Goal: Task Accomplishment & Management: Use online tool/utility

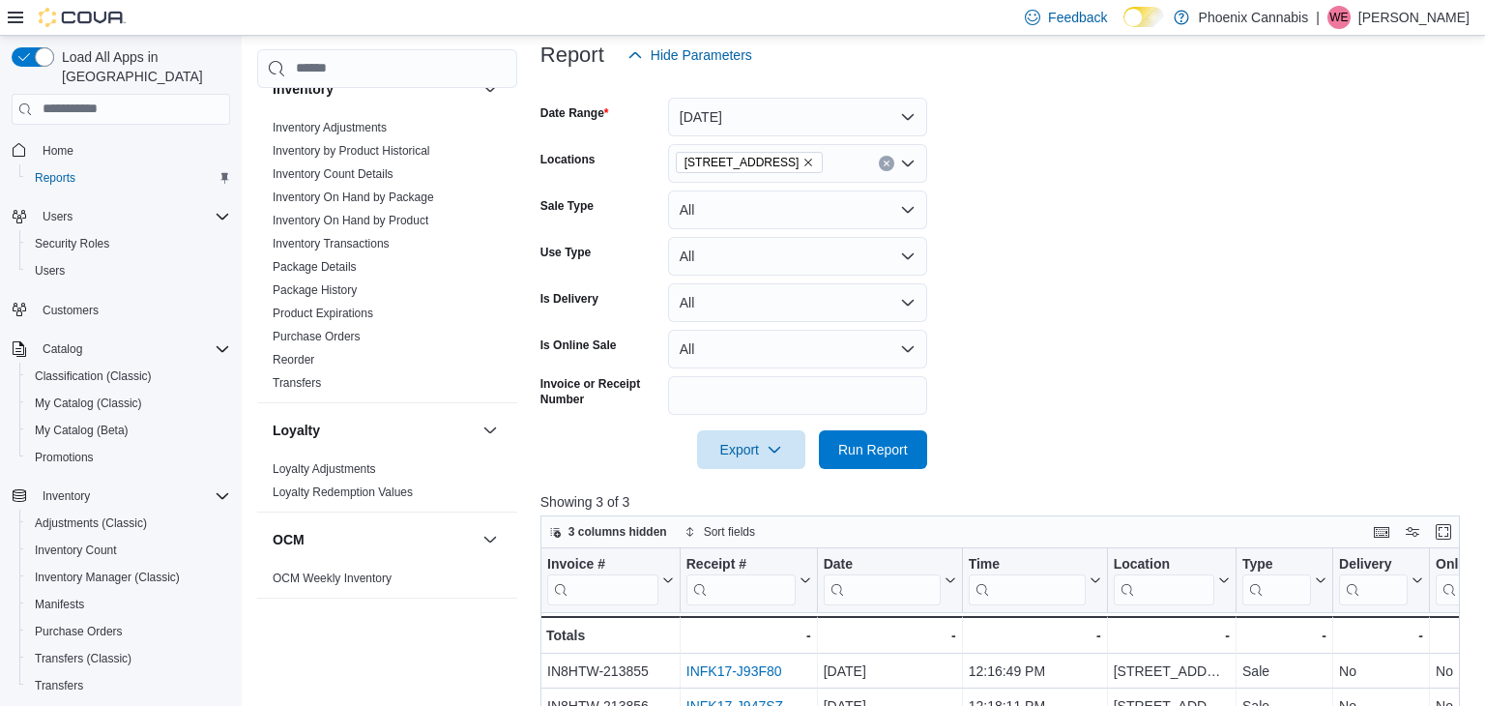
scroll to position [1558, 0]
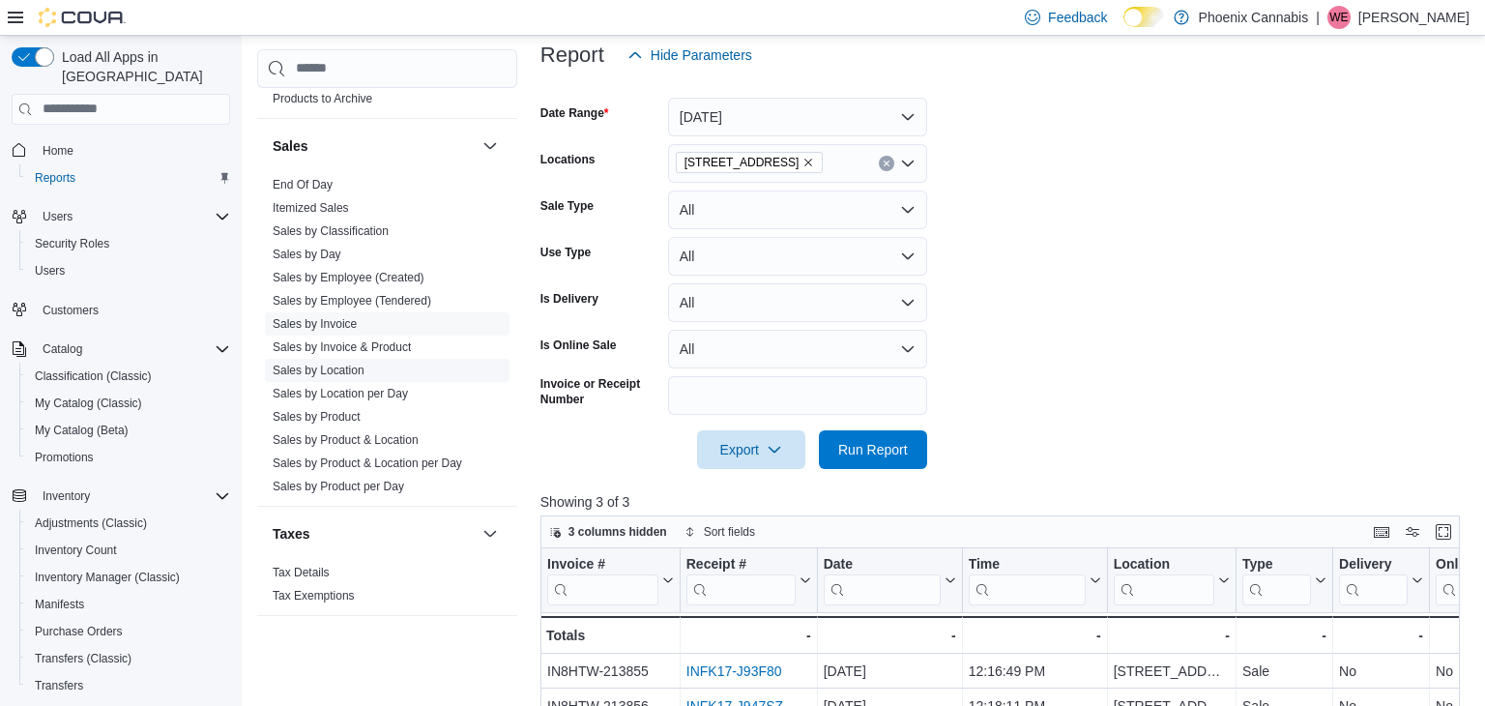
click at [349, 363] on link "Sales by Location" at bounding box center [319, 370] width 92 height 14
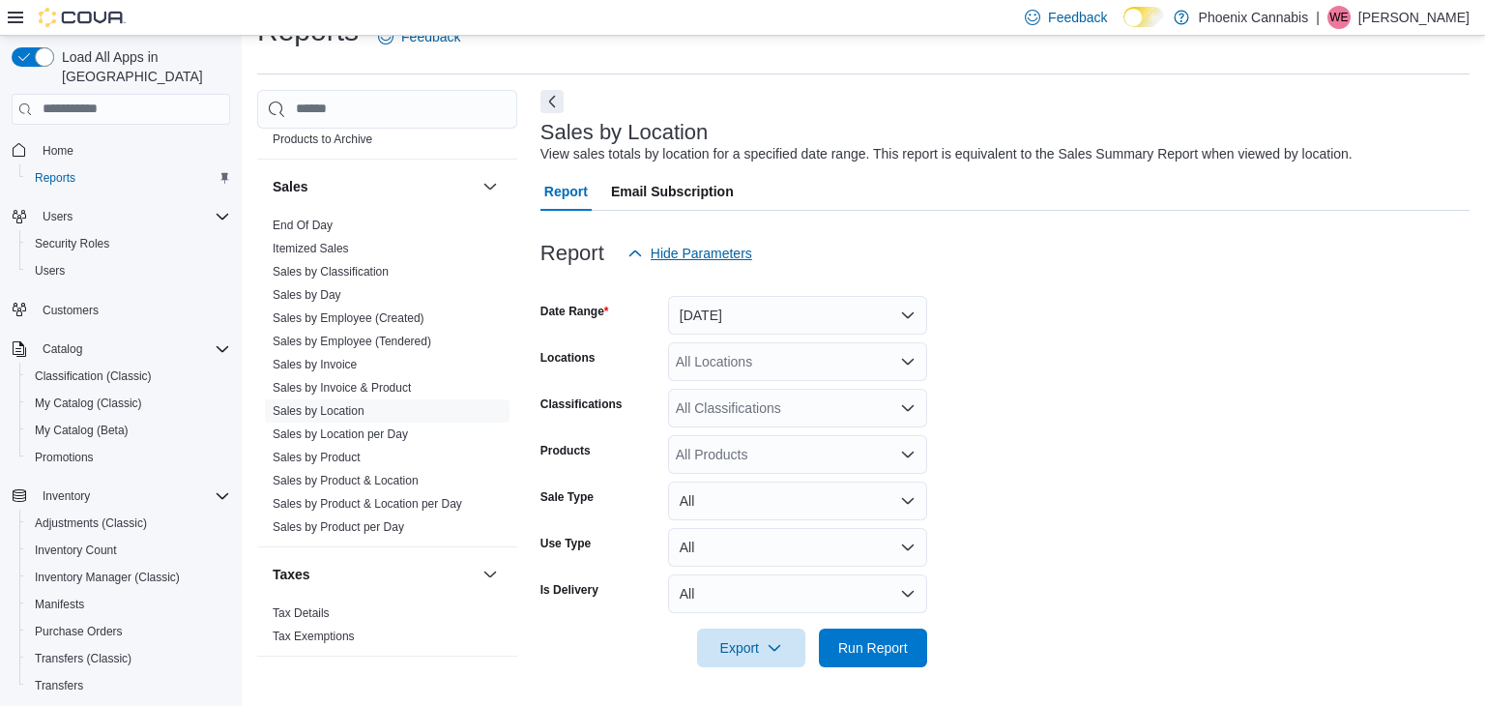
scroll to position [39, 0]
click at [707, 311] on button "[DATE]" at bounding box center [797, 316] width 259 height 39
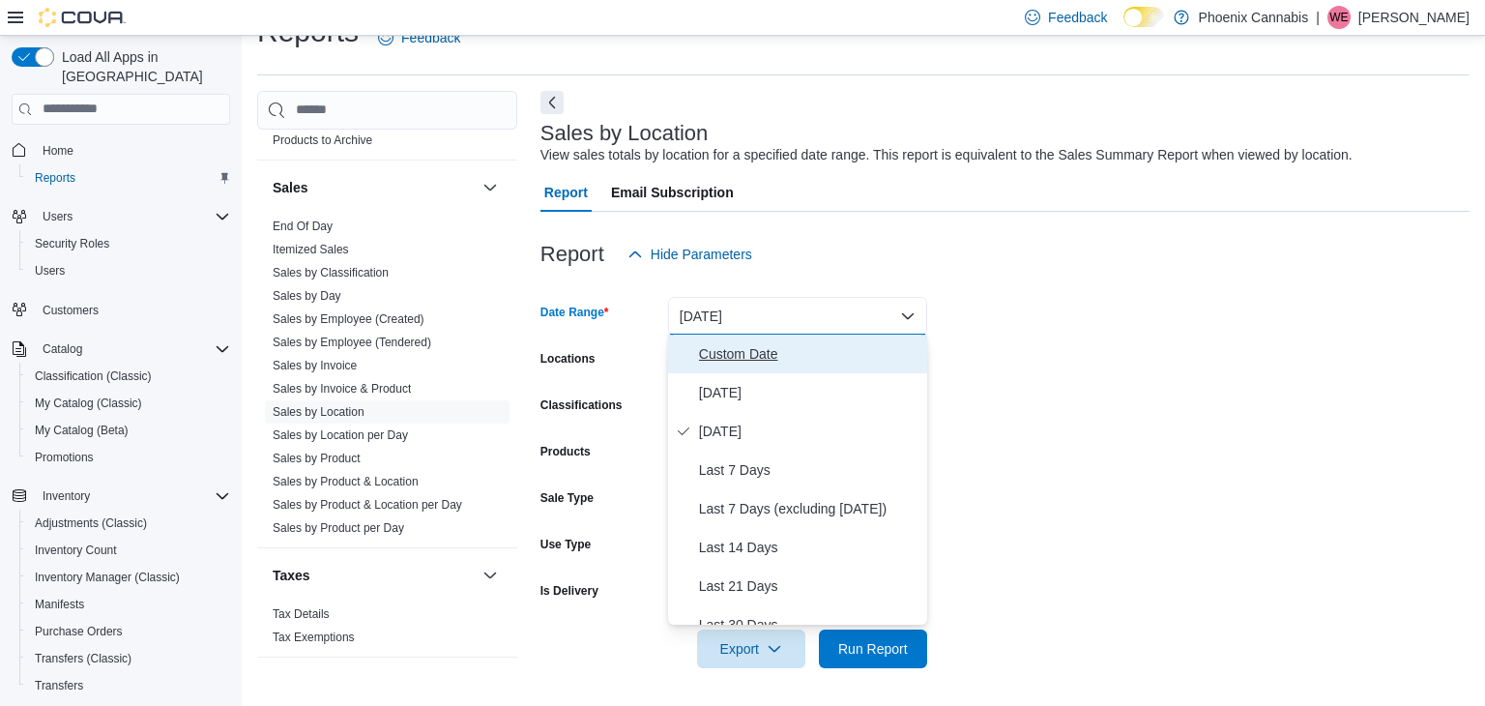
click at [712, 336] on button "Custom Date" at bounding box center [797, 354] width 259 height 39
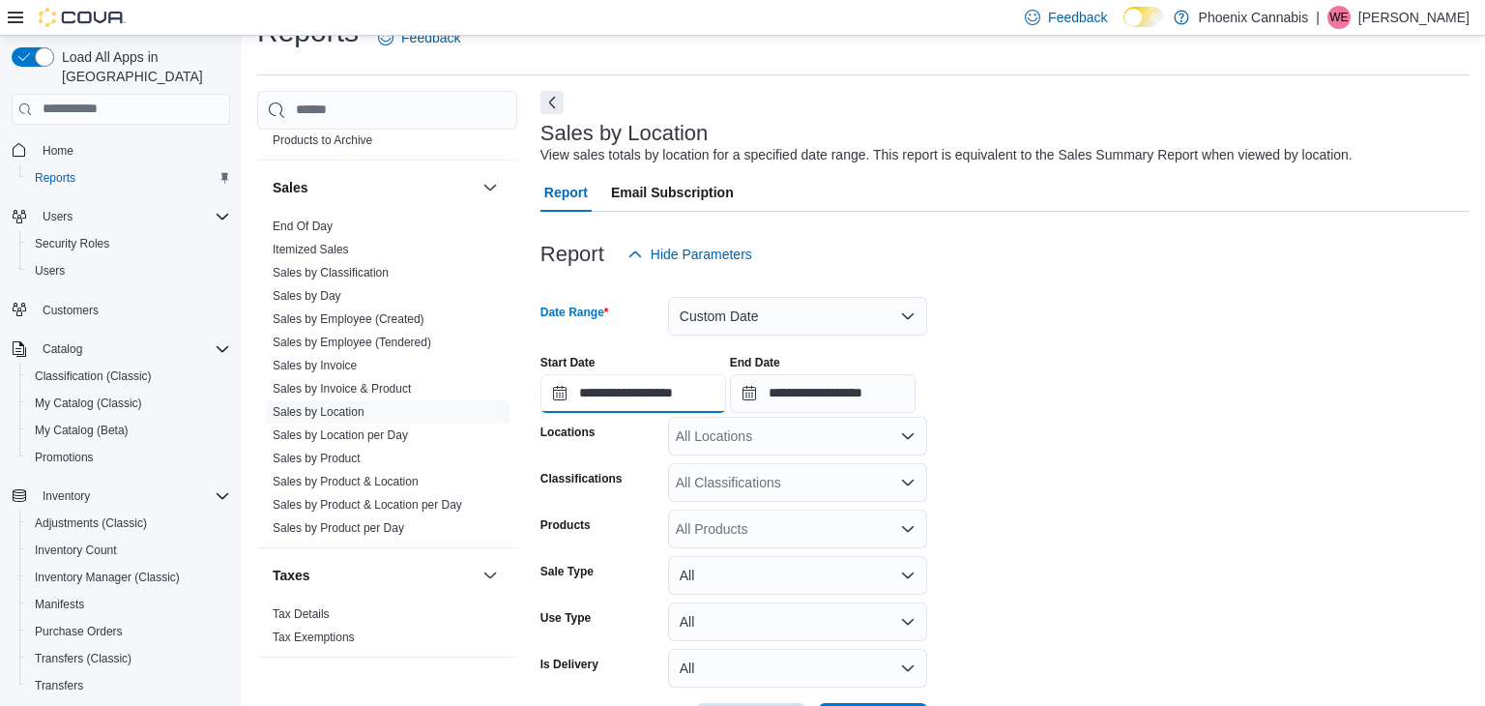
click at [679, 399] on input "**********" at bounding box center [634, 393] width 186 height 39
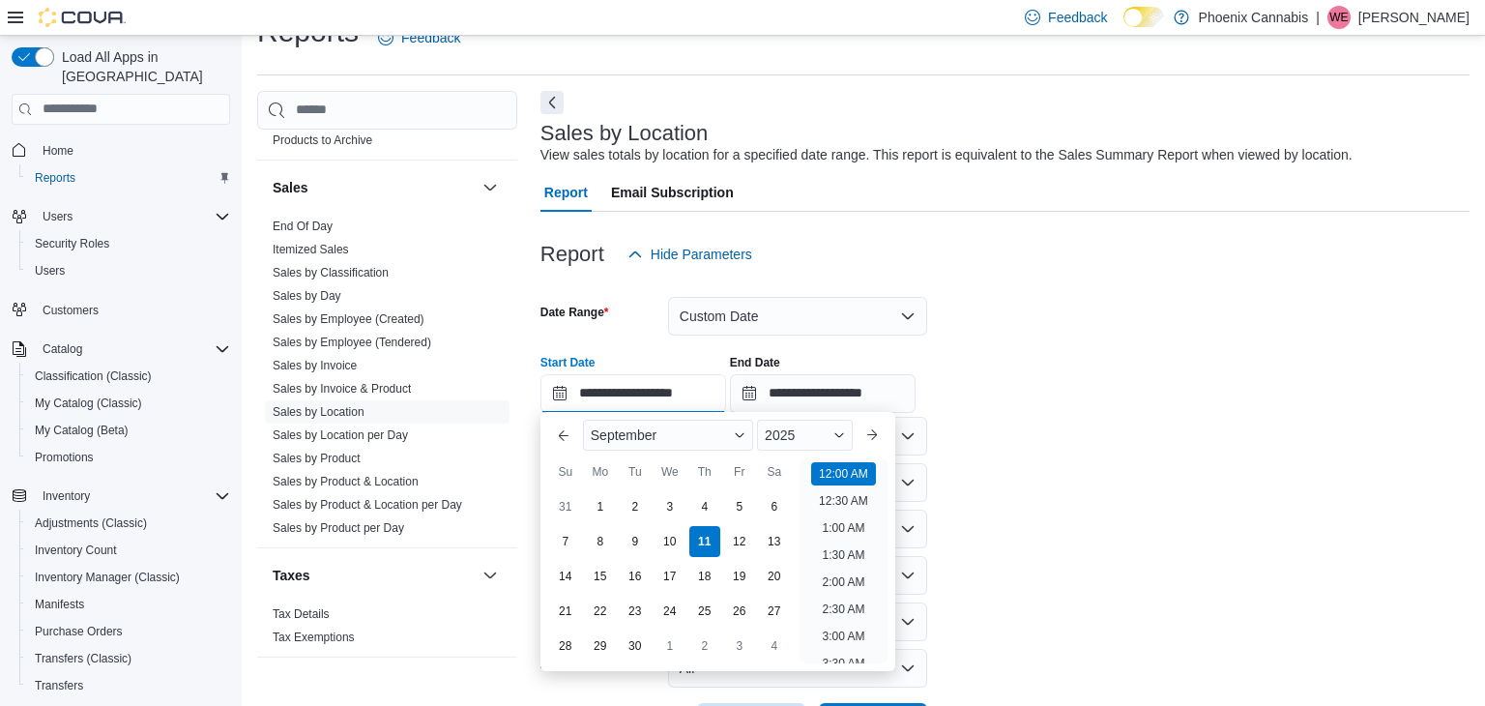
scroll to position [60, 0]
click at [598, 513] on div "1" at bounding box center [600, 507] width 34 height 34
type input "**********"
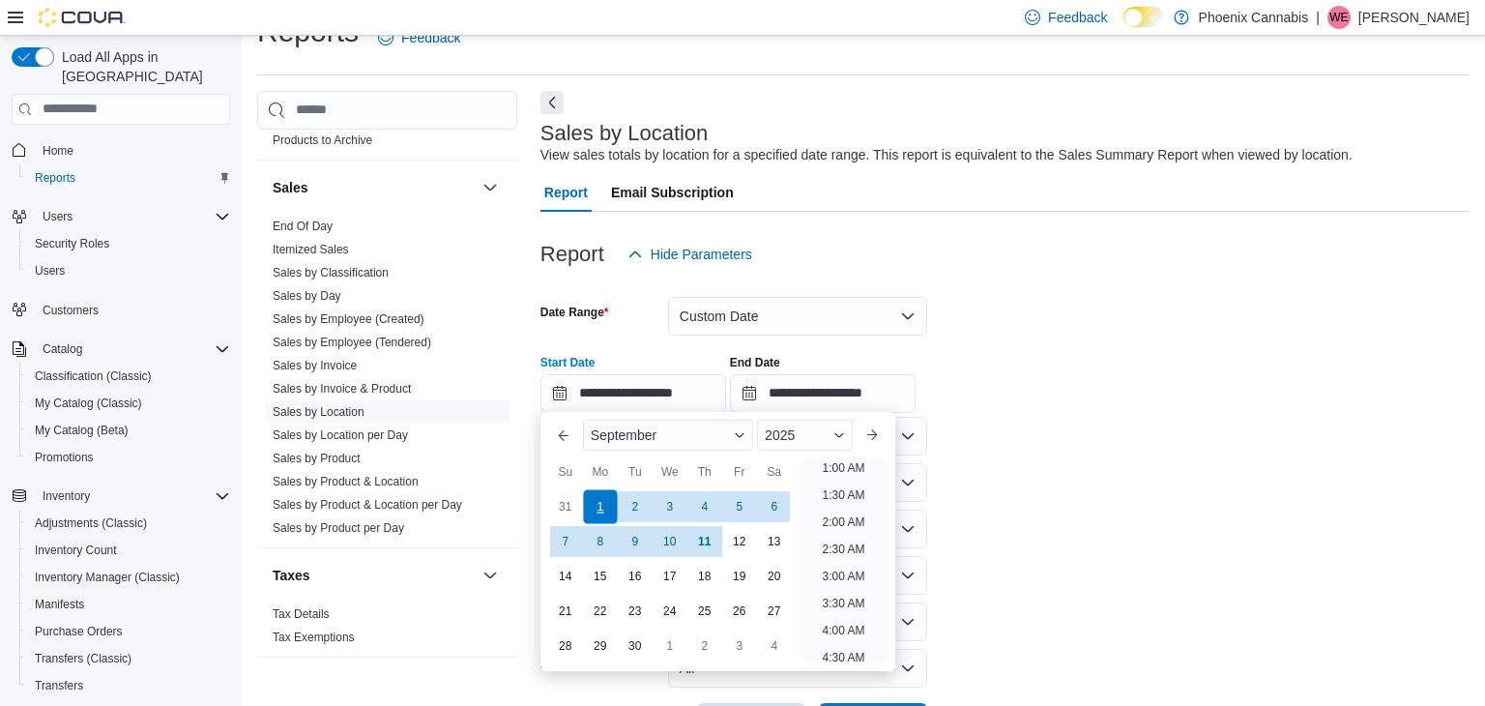
scroll to position [4, 0]
click at [838, 401] on input "**********" at bounding box center [823, 393] width 186 height 39
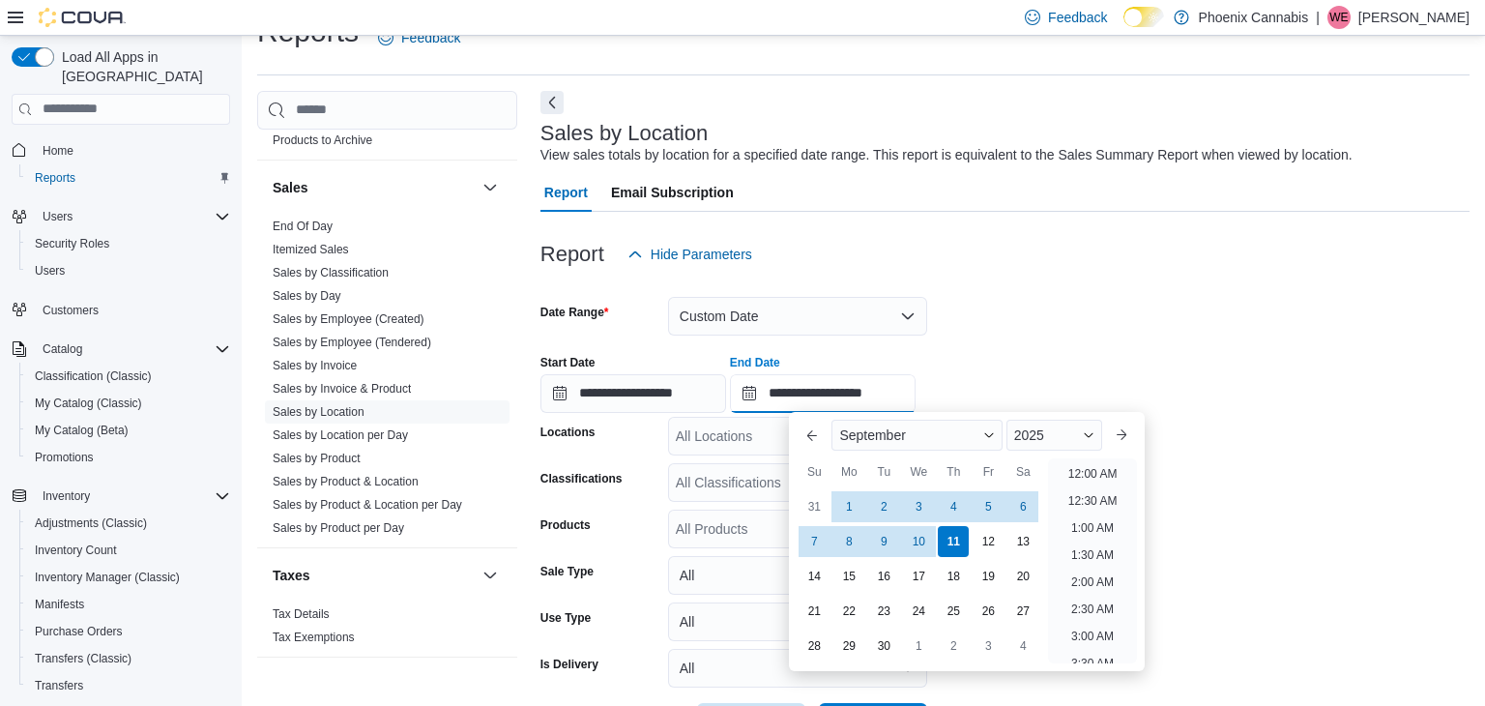
scroll to position [1099, 0]
click at [815, 535] on div "7" at bounding box center [815, 542] width 34 height 34
type input "**********"
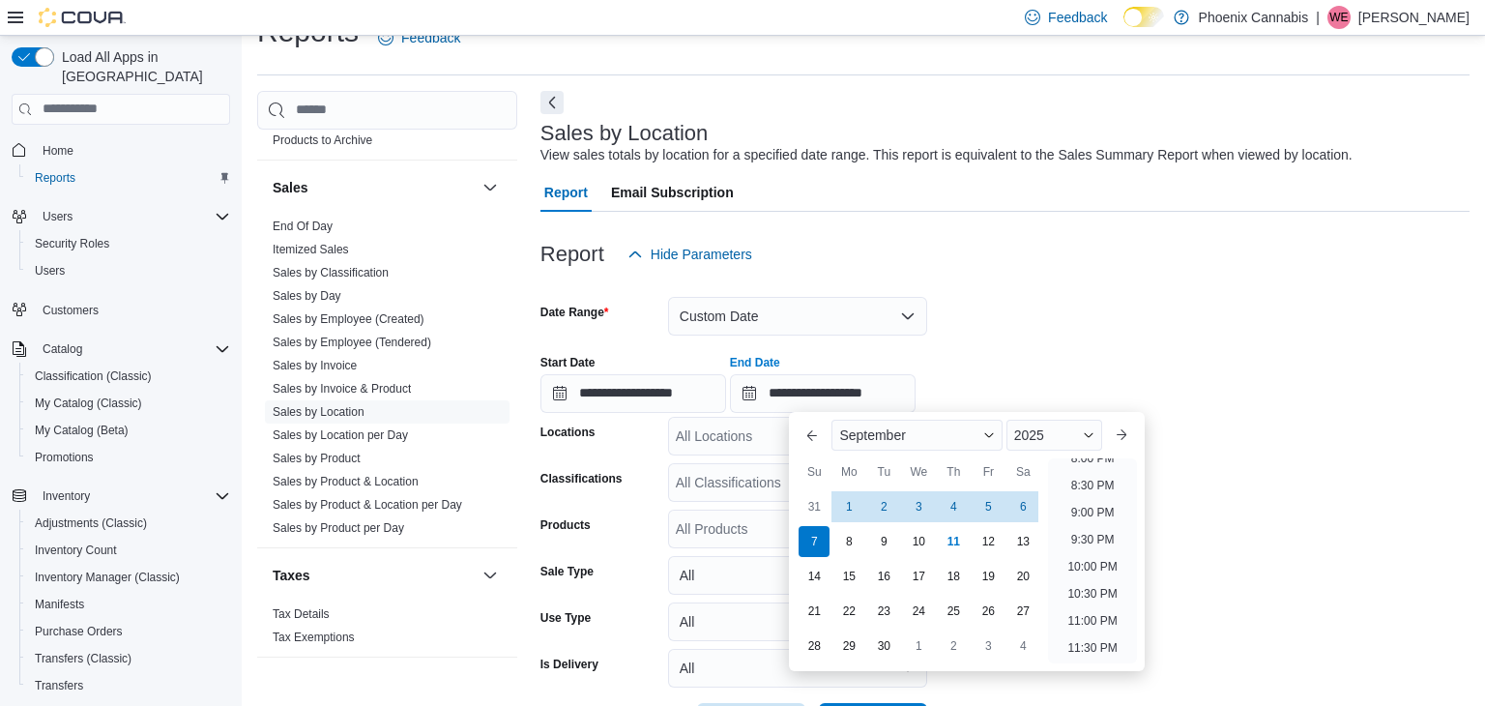
click at [731, 437] on div "All Locations" at bounding box center [797, 436] width 259 height 39
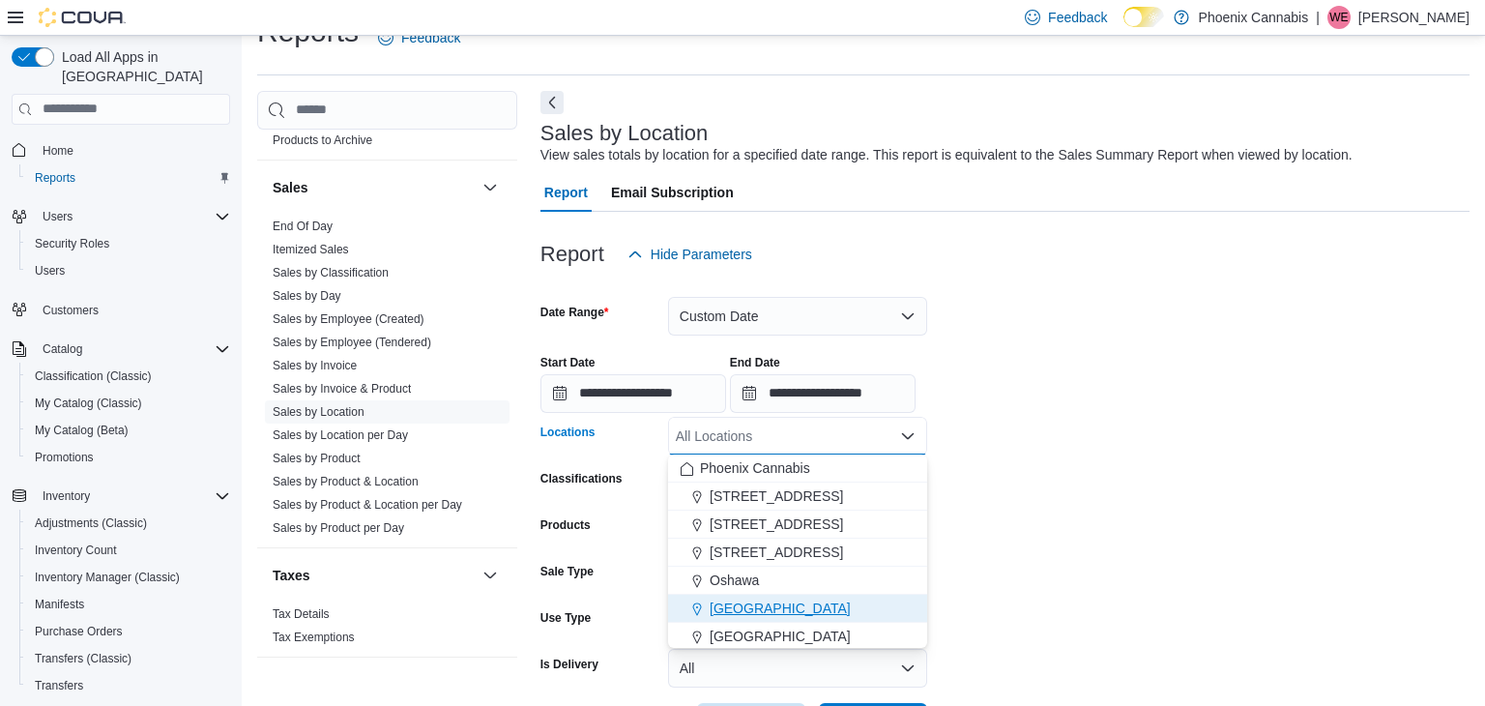
click at [721, 602] on span "[GEOGRAPHIC_DATA]" at bounding box center [780, 608] width 141 height 19
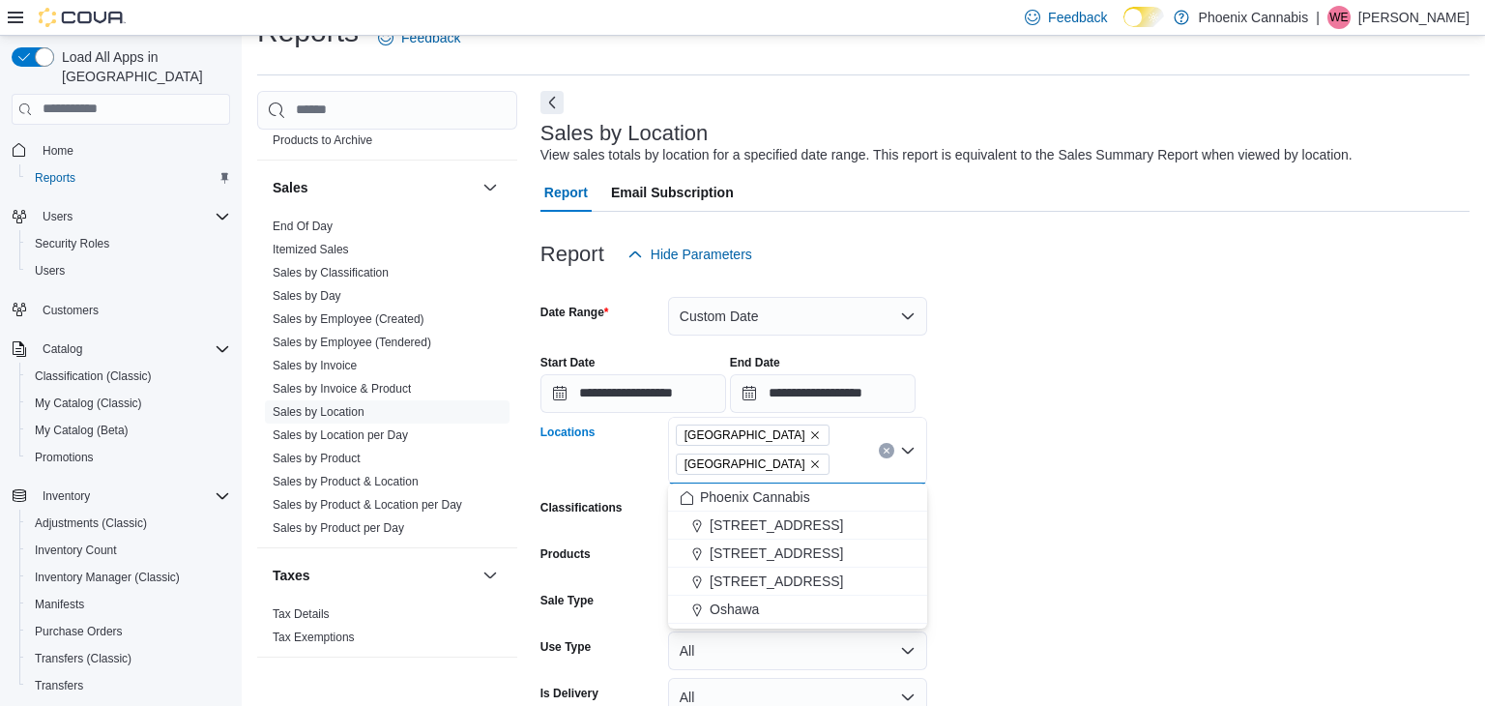
click at [1051, 550] on form "**********" at bounding box center [1005, 522] width 929 height 497
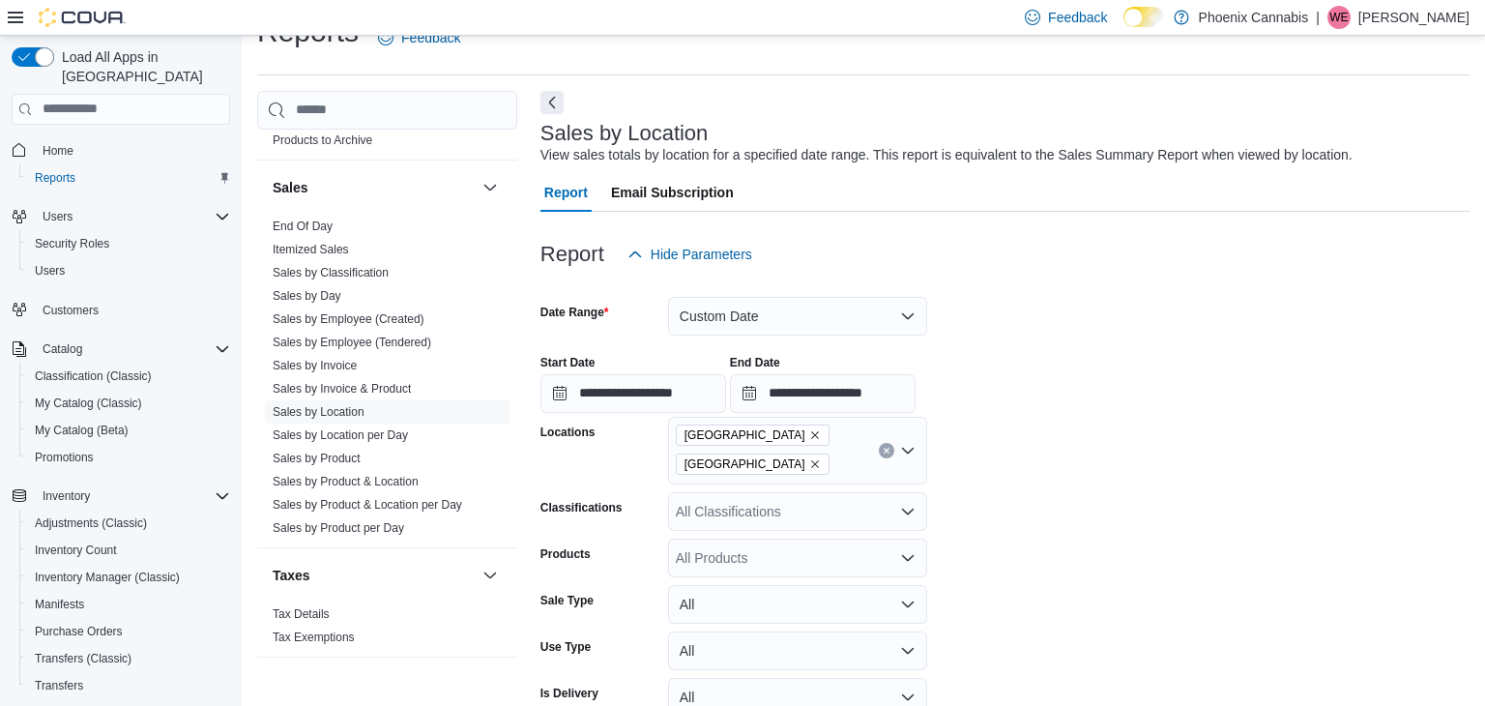
scroll to position [142, 0]
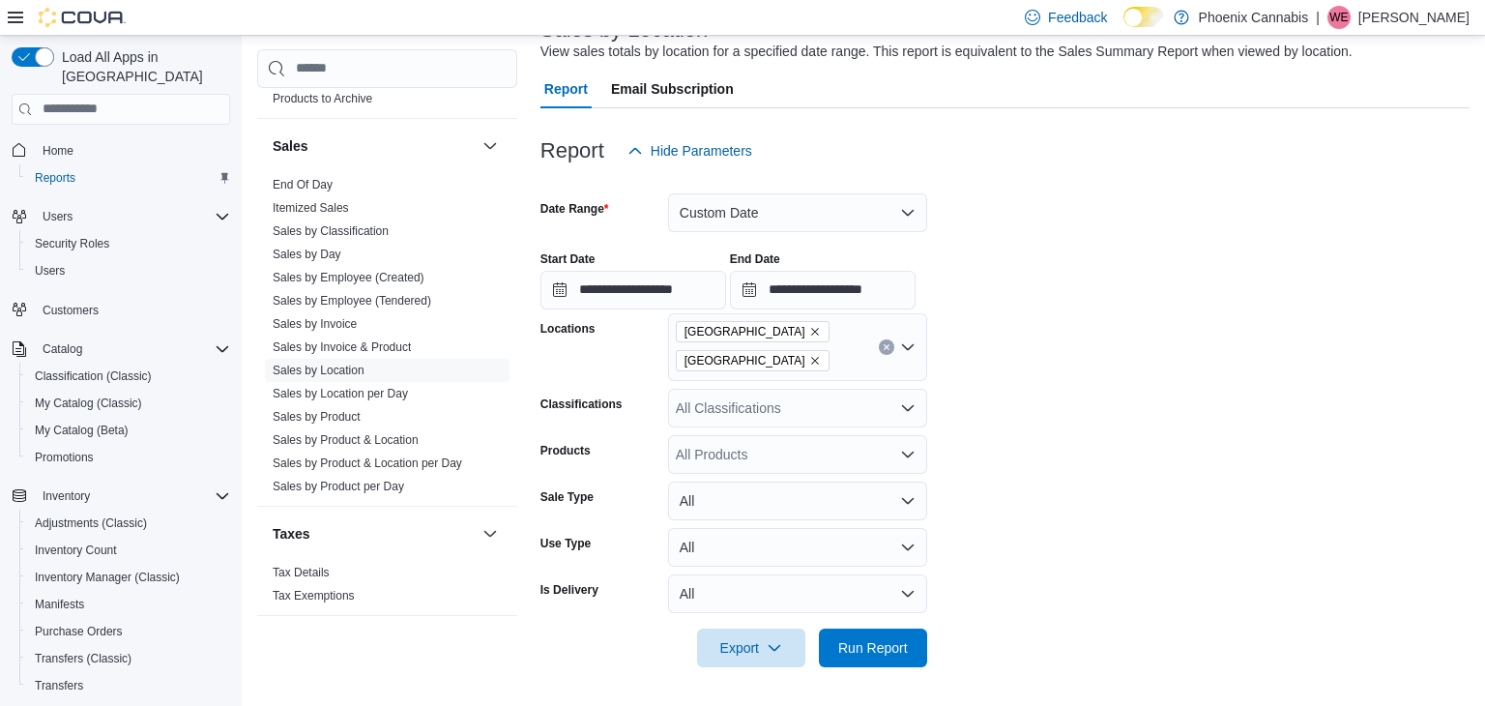
click at [795, 415] on div "All Classifications" at bounding box center [797, 408] width 259 height 39
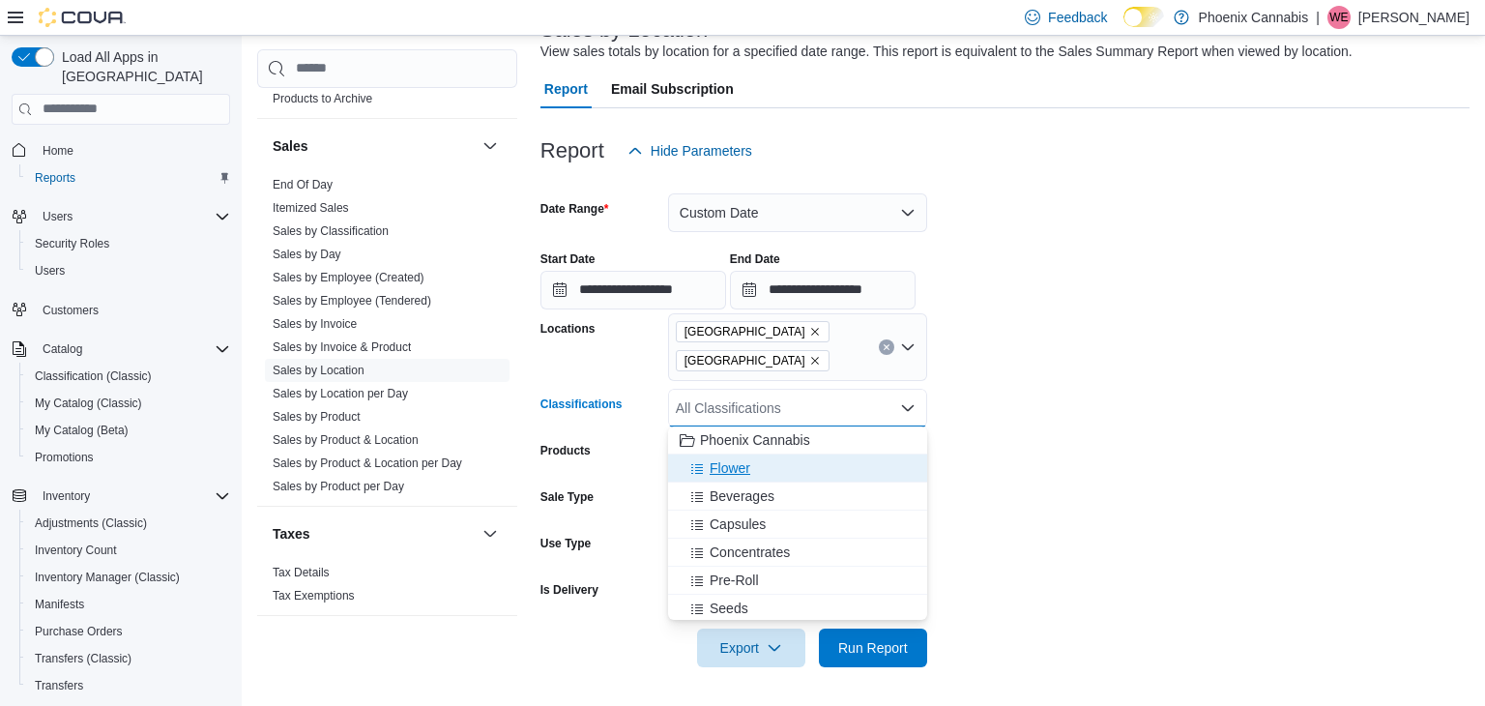
click at [770, 469] on div "Flower" at bounding box center [798, 467] width 236 height 19
click at [770, 469] on span "Beverages" at bounding box center [742, 467] width 65 height 19
click at [764, 472] on span "Capsules" at bounding box center [738, 467] width 56 height 19
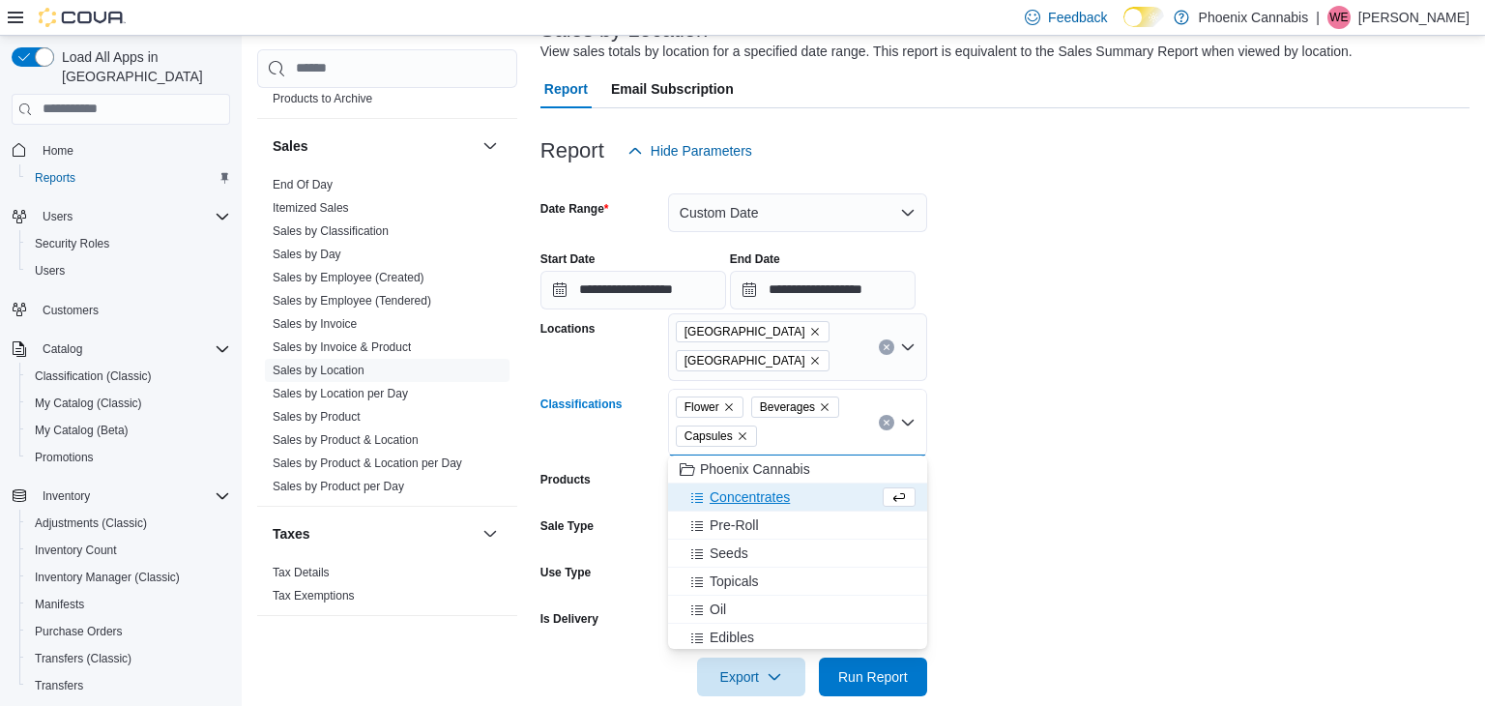
click at [741, 487] on span "Concentrates" at bounding box center [750, 496] width 80 height 19
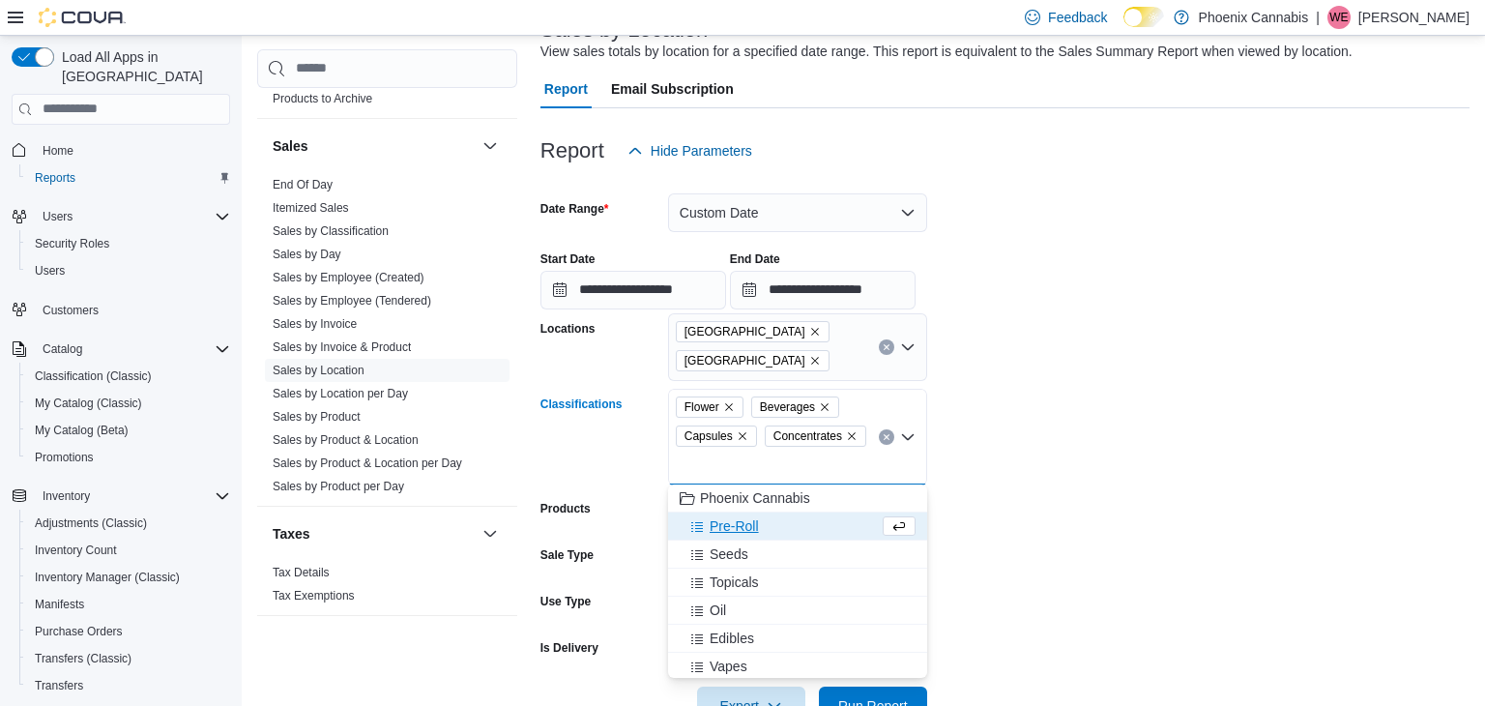
click at [732, 530] on span "Pre-Roll" at bounding box center [734, 525] width 49 height 19
click at [733, 547] on span "Topicals" at bounding box center [734, 553] width 49 height 19
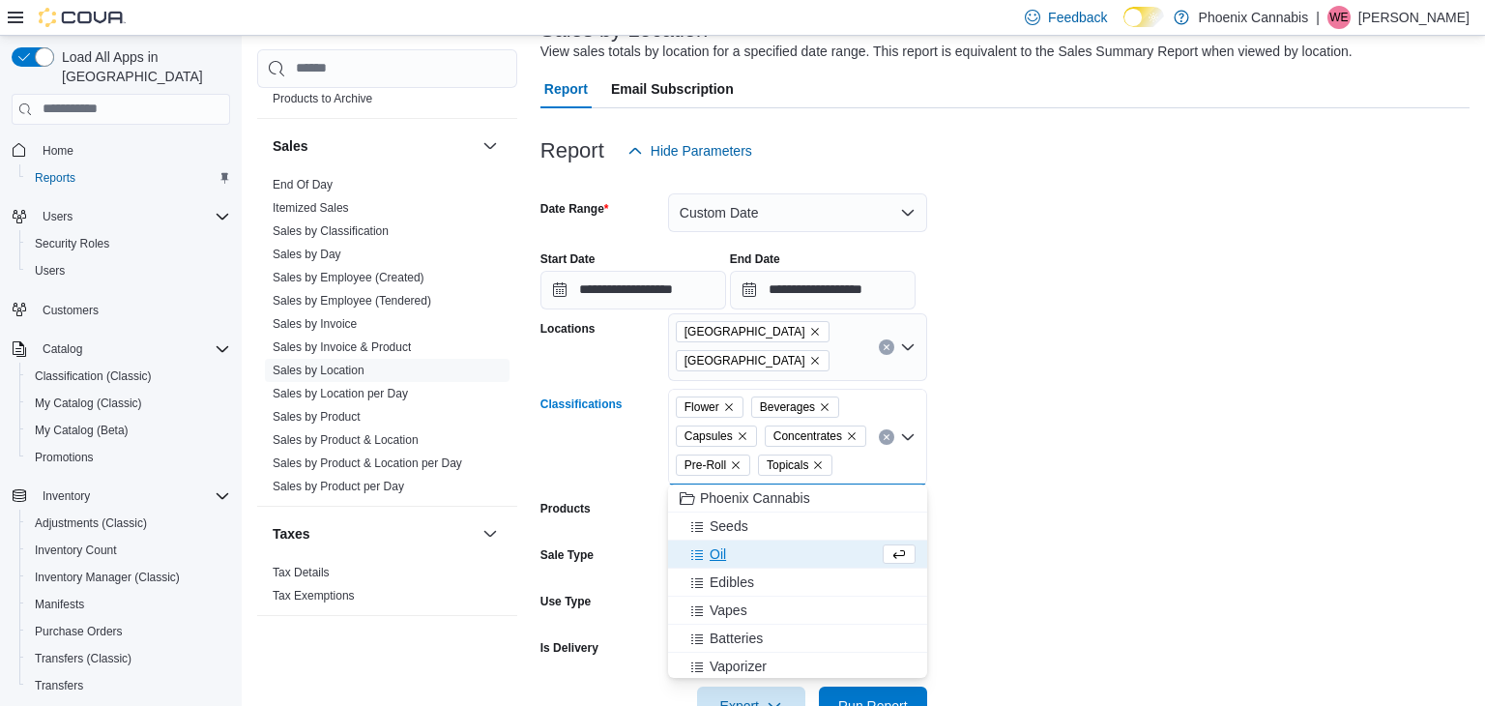
click at [733, 547] on div "Oil" at bounding box center [779, 553] width 199 height 19
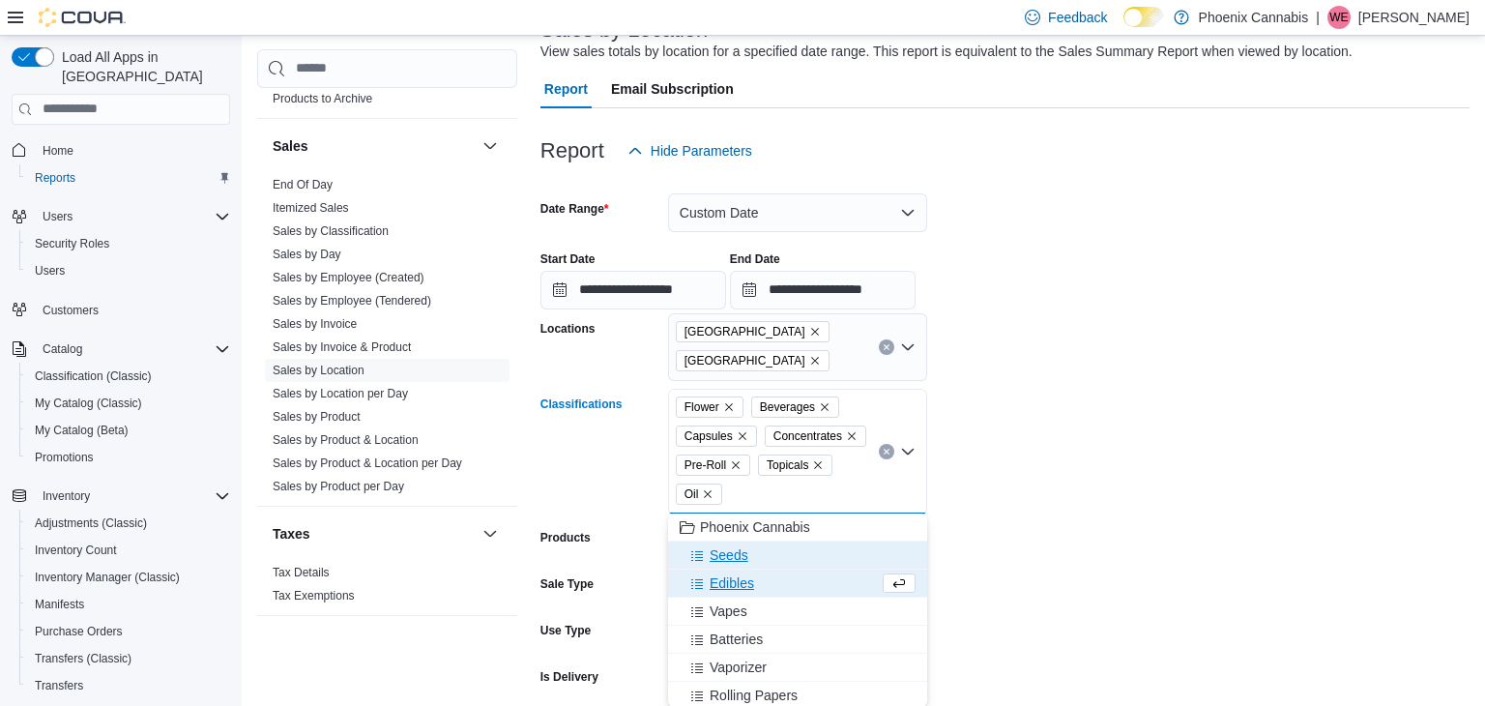
click at [733, 547] on span "Seeds" at bounding box center [729, 554] width 39 height 19
click at [734, 563] on span "Edibles" at bounding box center [732, 554] width 44 height 19
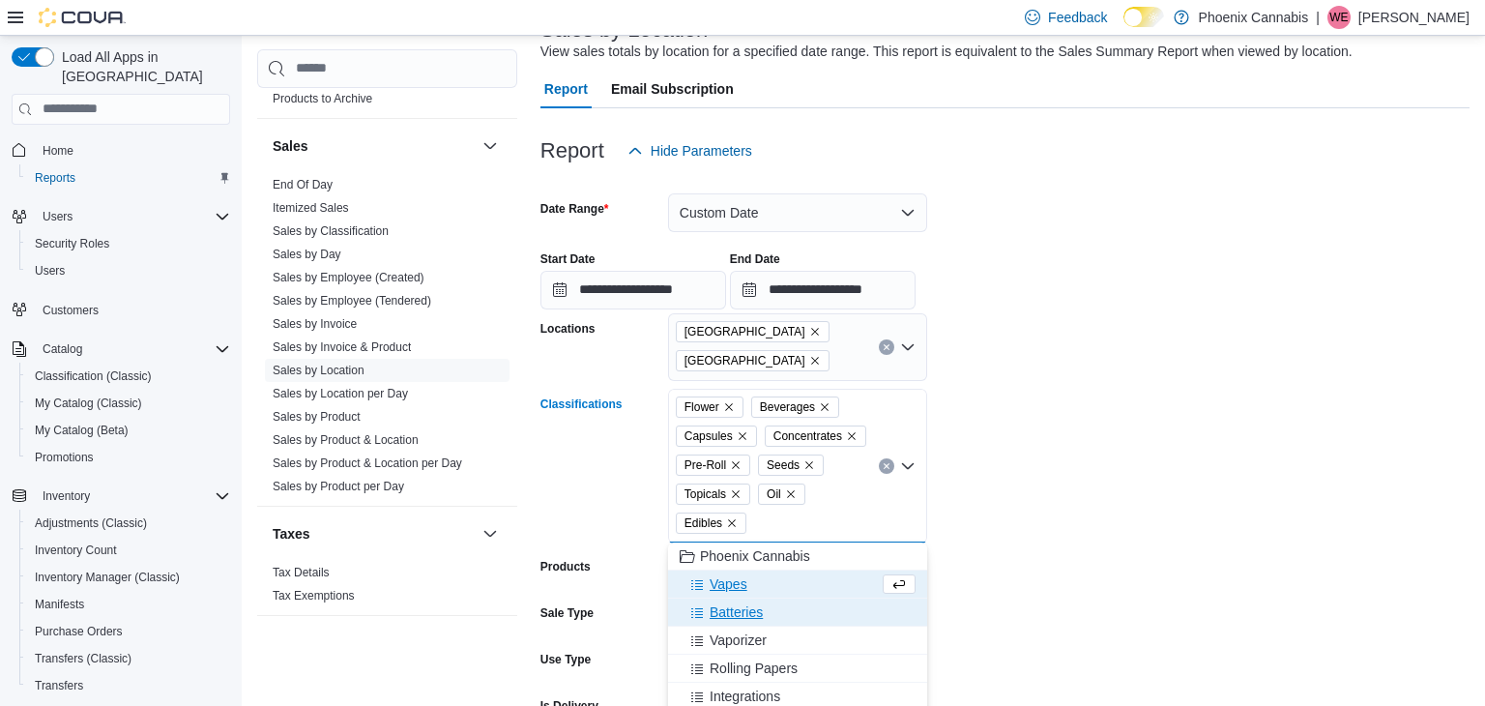
click at [729, 600] on button "Batteries" at bounding box center [797, 613] width 259 height 28
click at [729, 600] on button "Vaporizer" at bounding box center [797, 613] width 259 height 28
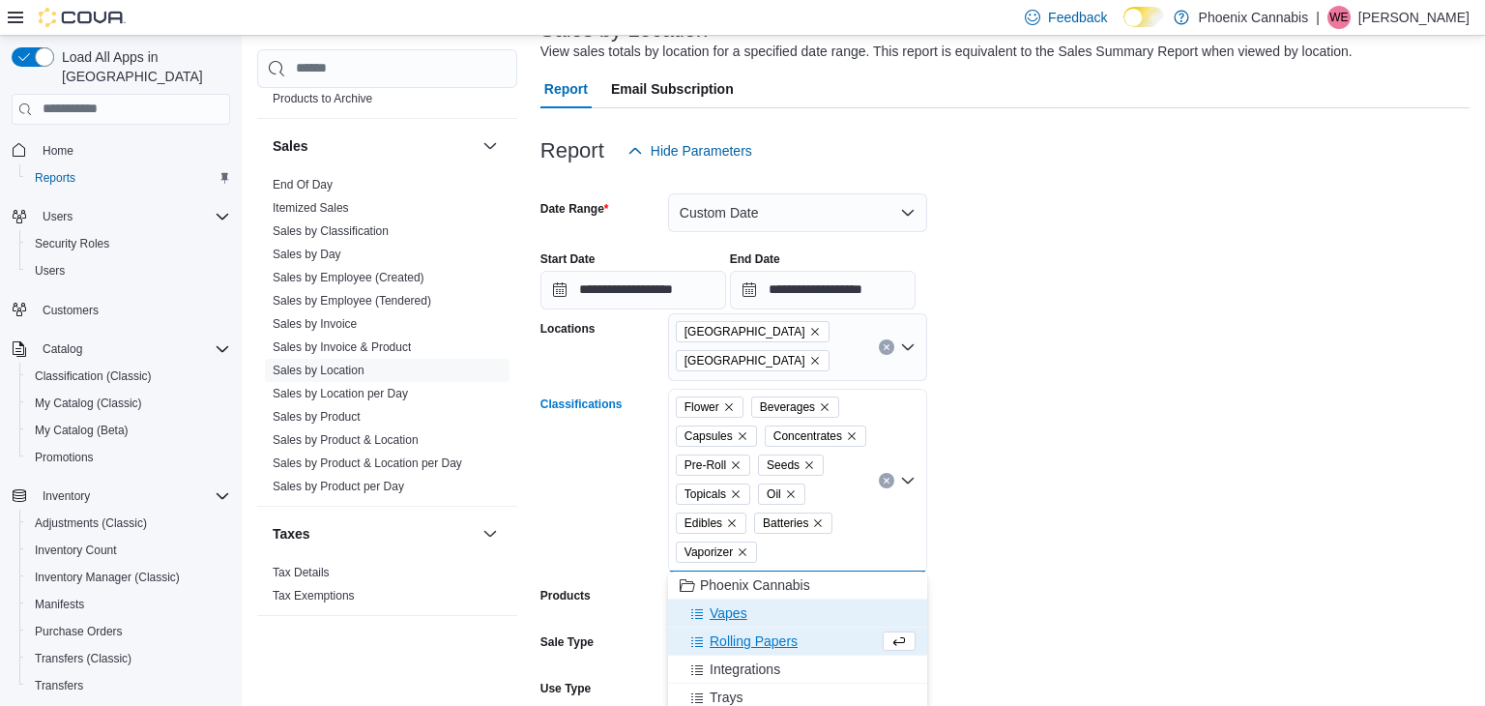
click at [728, 621] on span "Vapes" at bounding box center [729, 612] width 38 height 19
click at [728, 621] on span "Rolling Papers" at bounding box center [754, 612] width 88 height 19
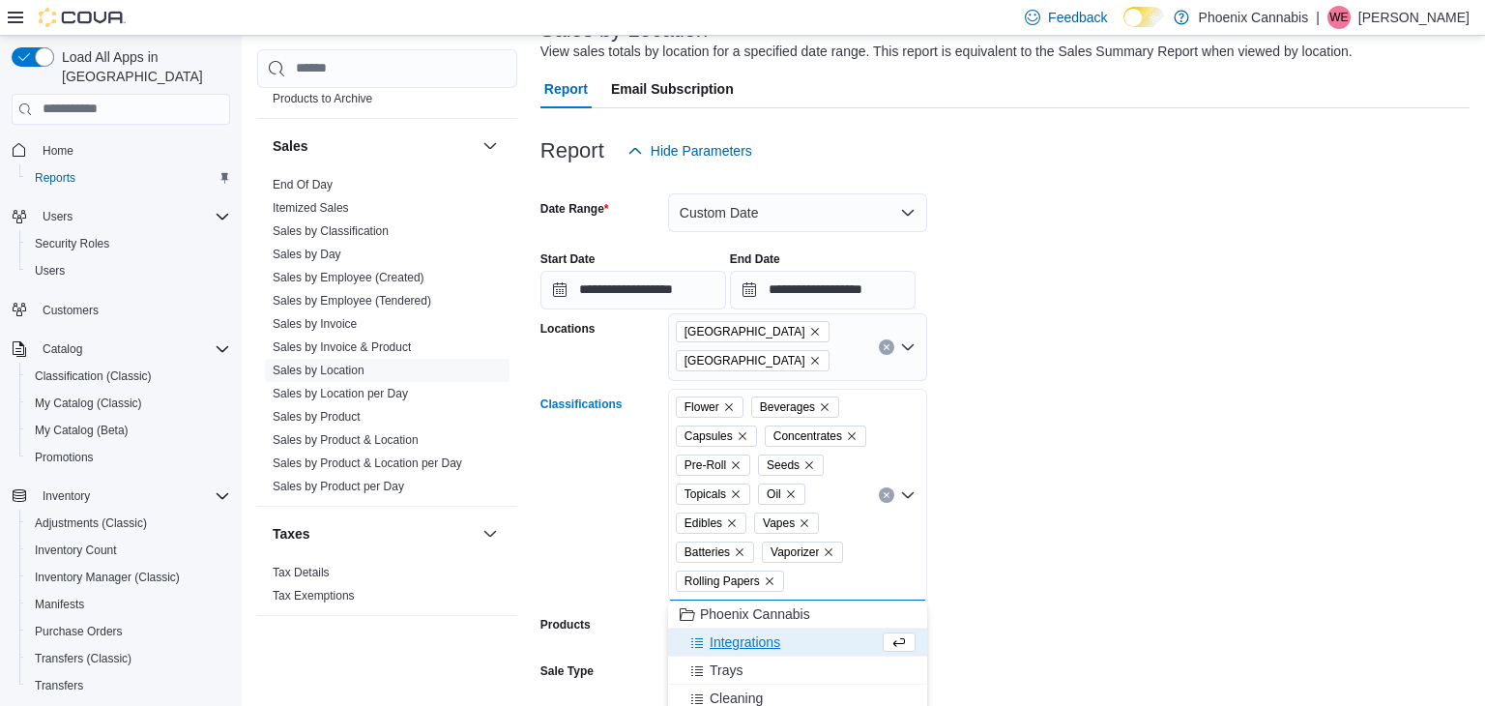
click at [766, 585] on icon "Remove Rolling Papers from selection in this group" at bounding box center [770, 581] width 12 height 12
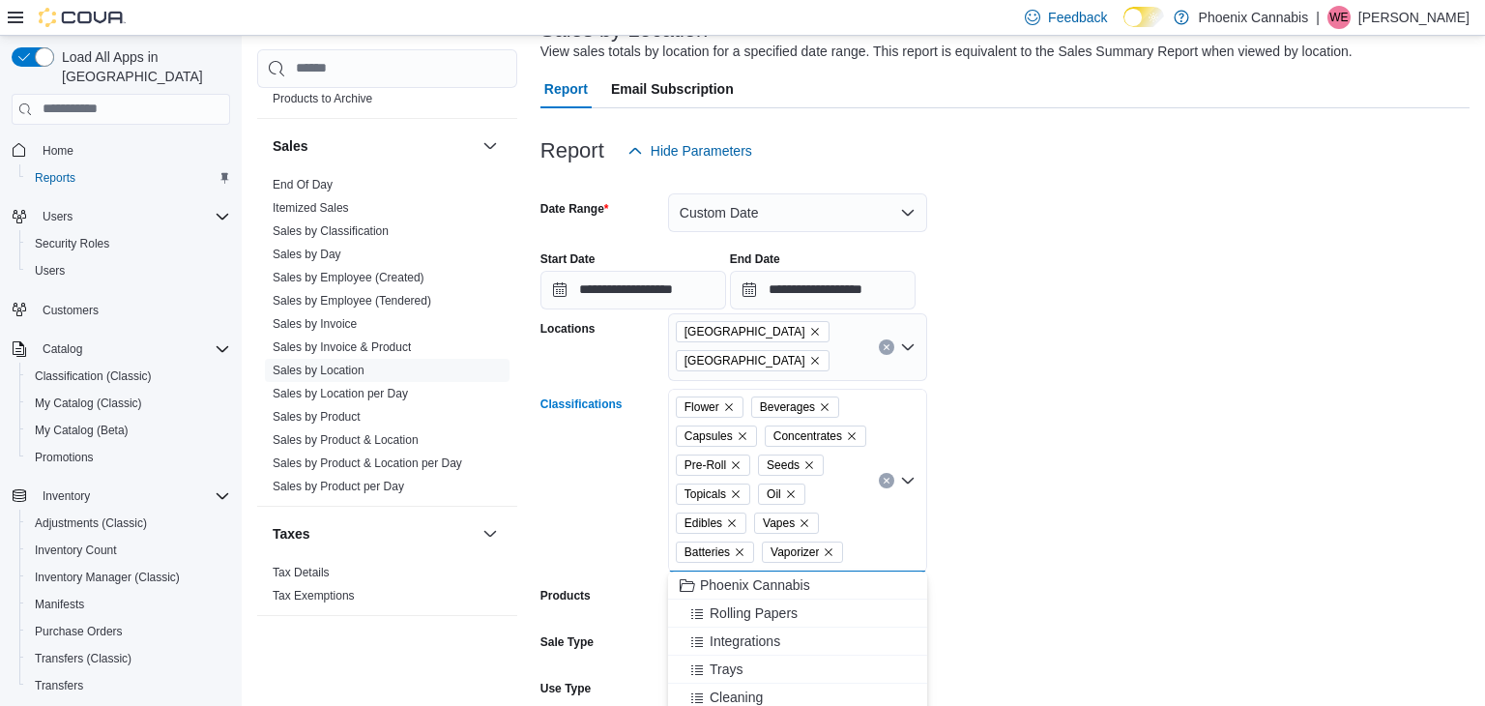
click at [825, 546] on icon "Remove Vaporizer from selection in this group" at bounding box center [829, 552] width 12 height 12
click at [741, 548] on icon "Remove Batteries from selection in this group" at bounding box center [740, 552] width 12 height 12
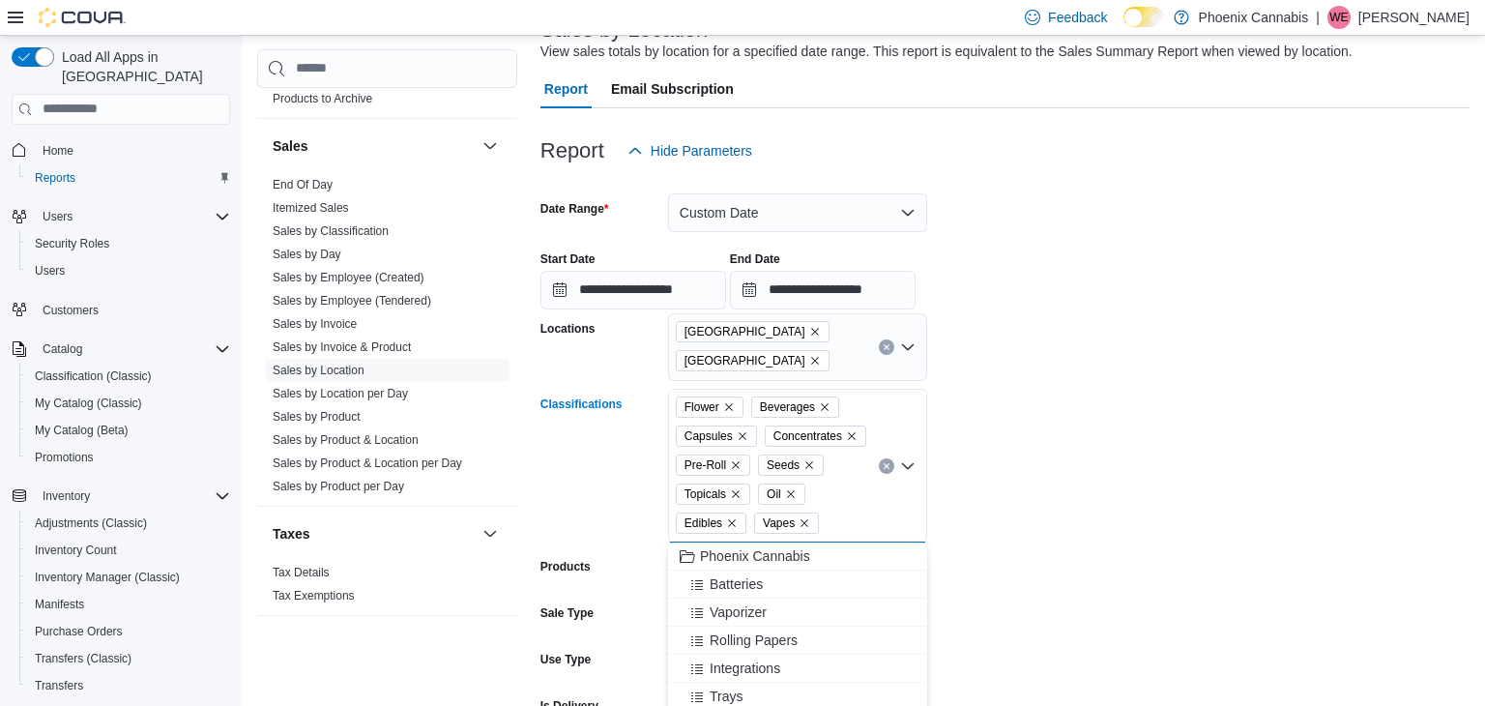
click at [1061, 560] on form "**********" at bounding box center [1005, 476] width 929 height 613
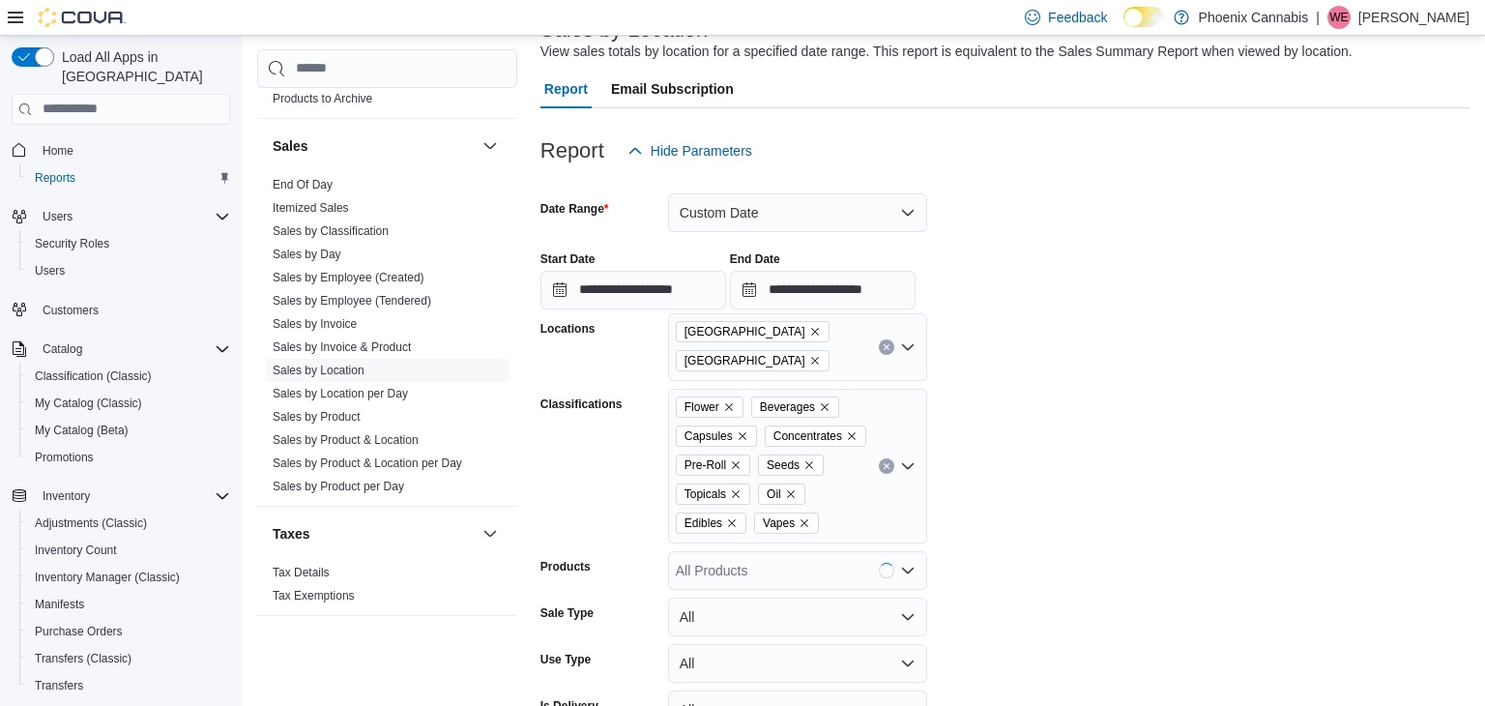
scroll to position [258, 0]
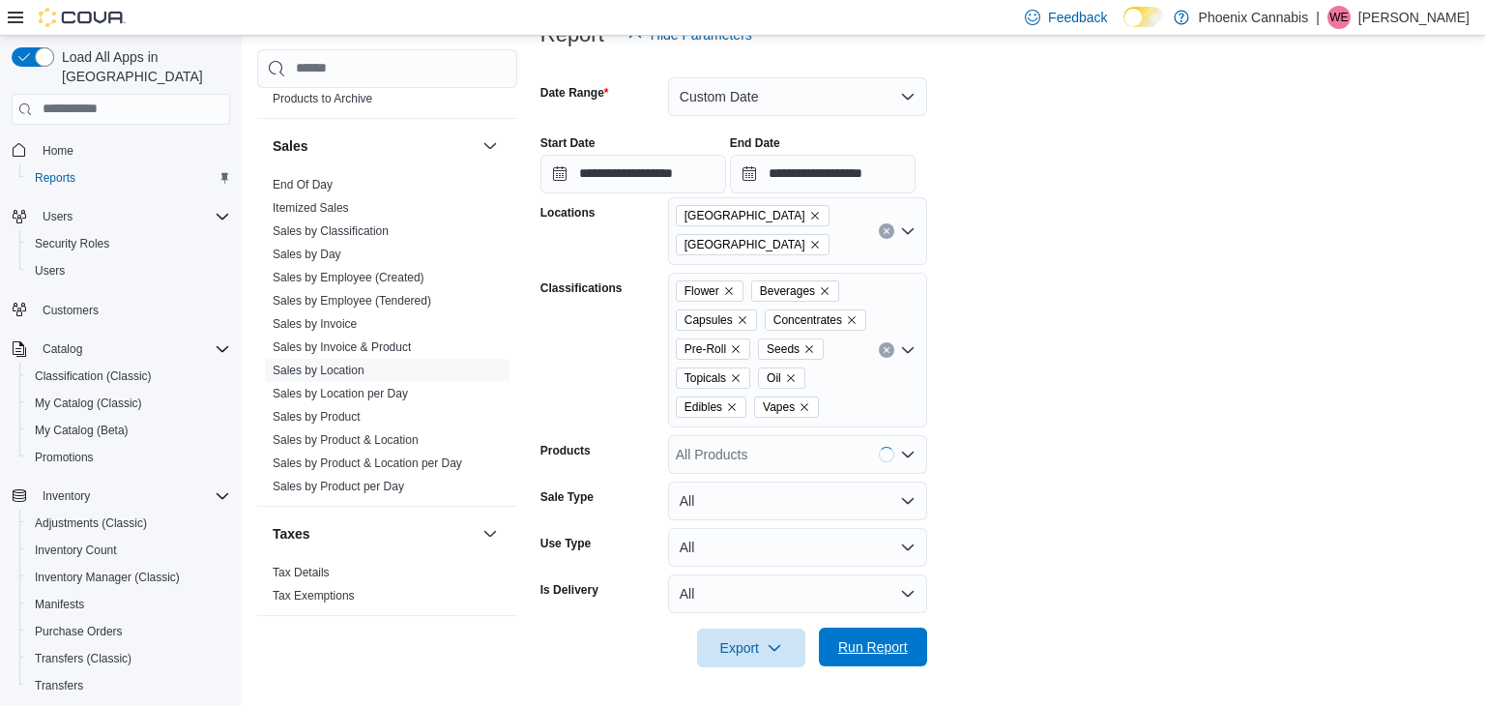
click at [896, 631] on span "Run Report" at bounding box center [873, 647] width 85 height 39
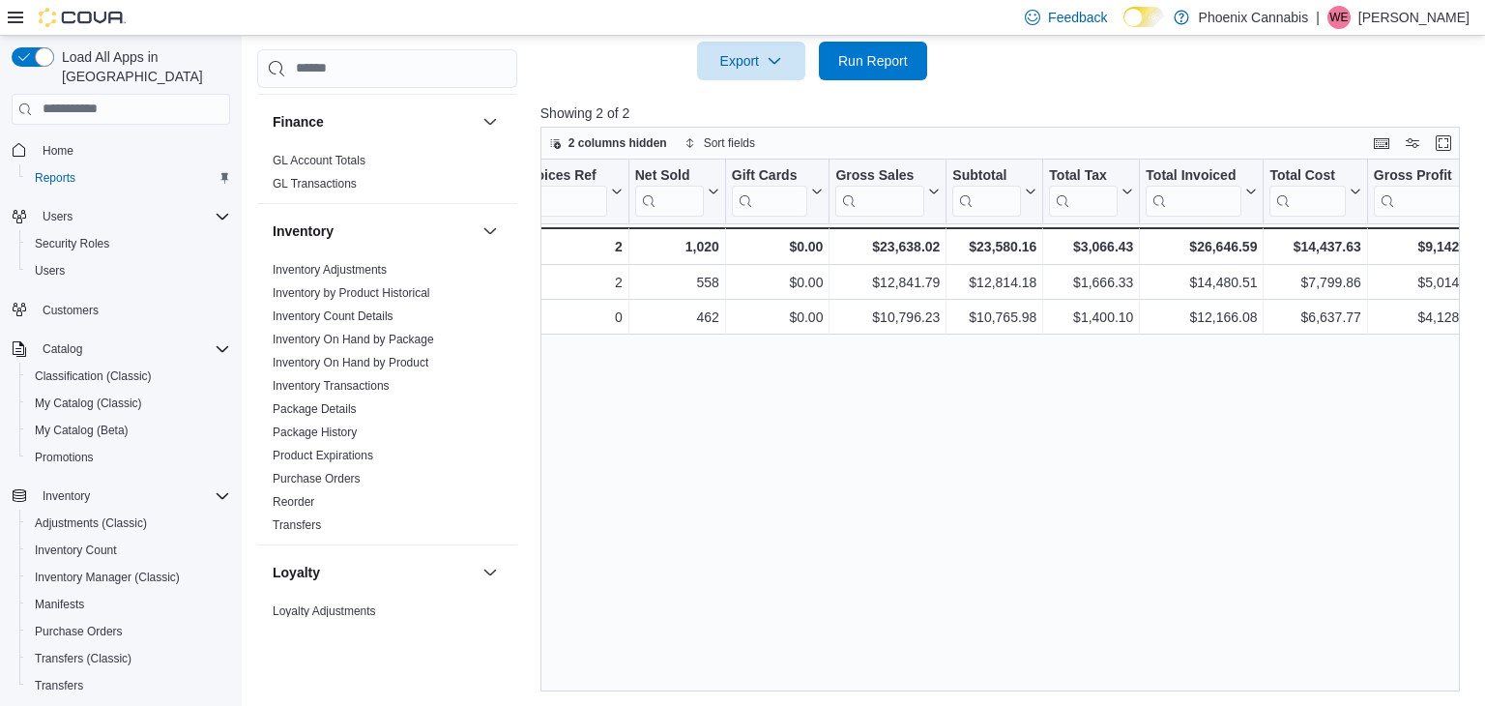
scroll to position [742, 0]
click at [294, 493] on link "Reorder" at bounding box center [294, 500] width 42 height 14
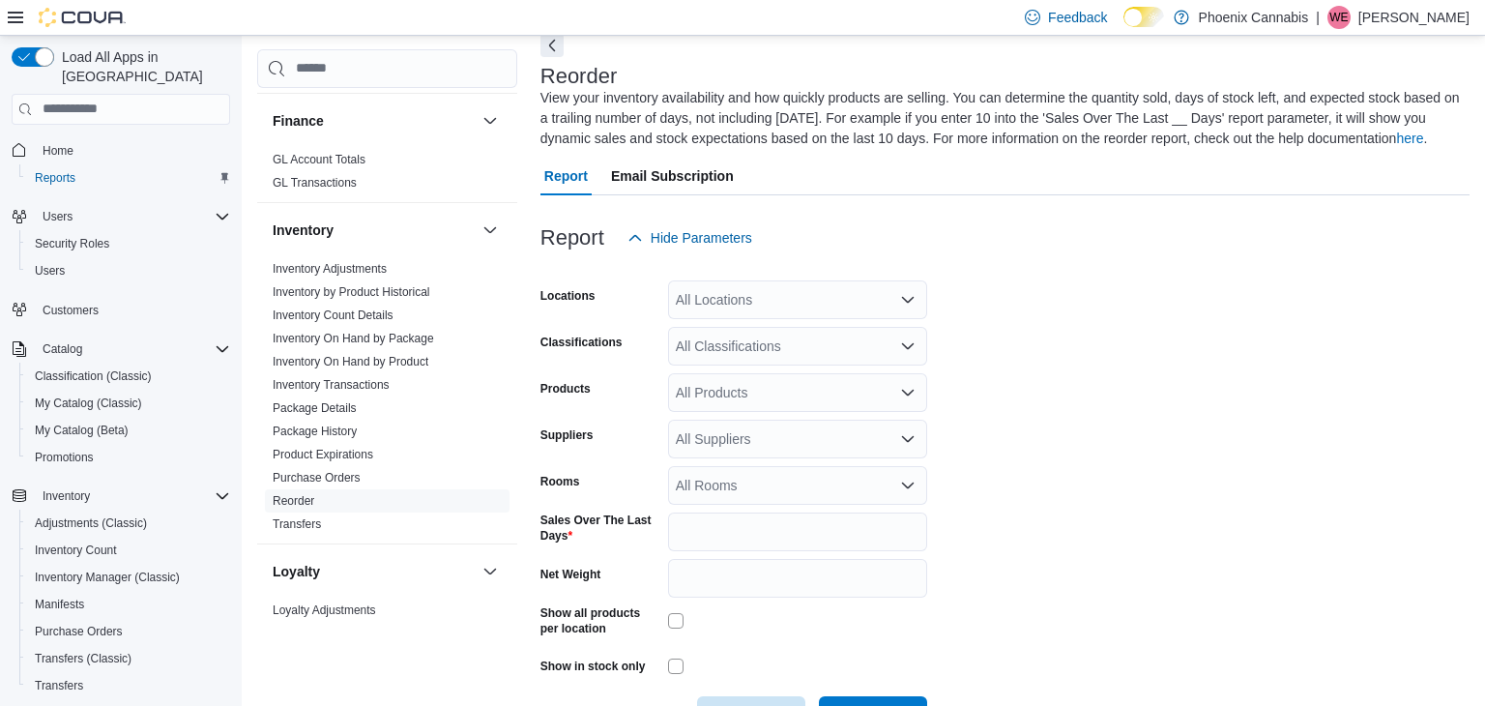
scroll to position [85, 0]
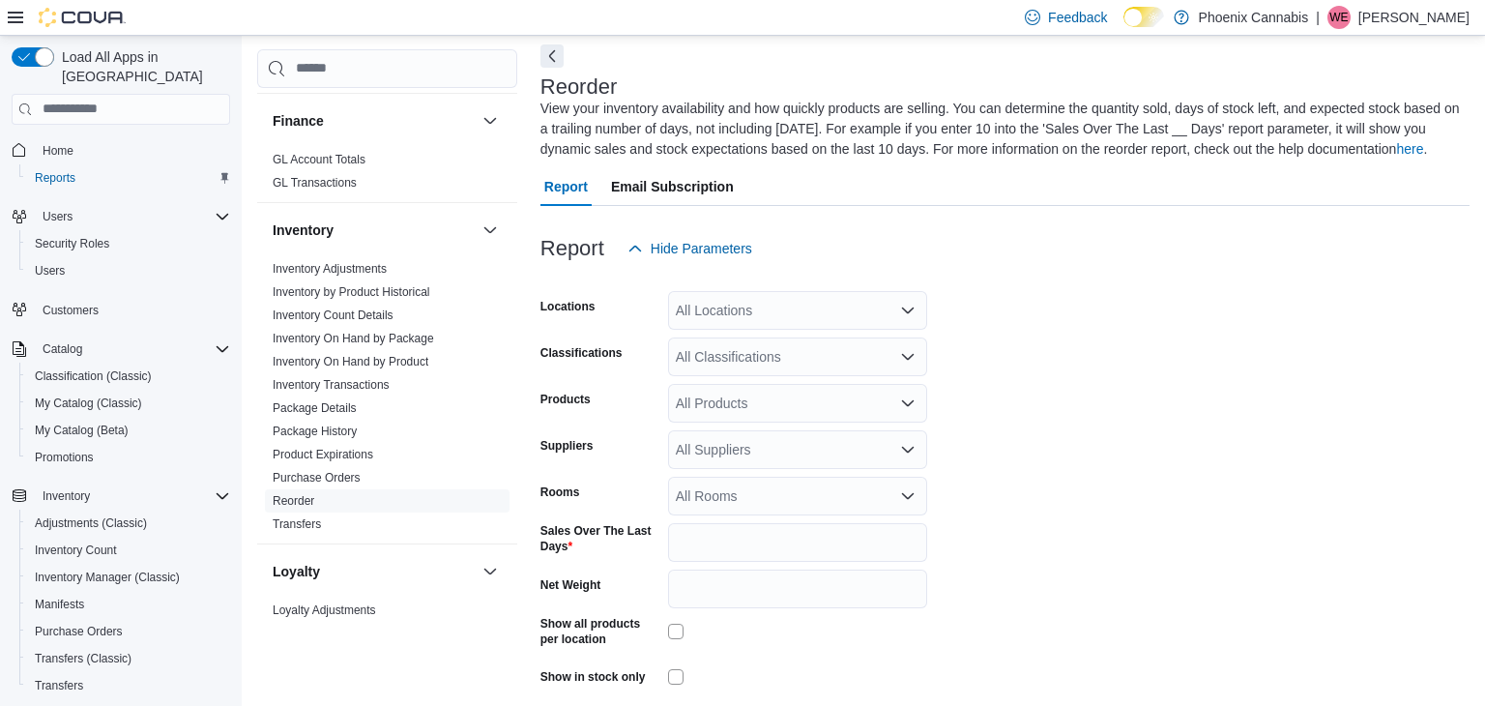
click at [728, 319] on div "All Locations" at bounding box center [797, 310] width 259 height 39
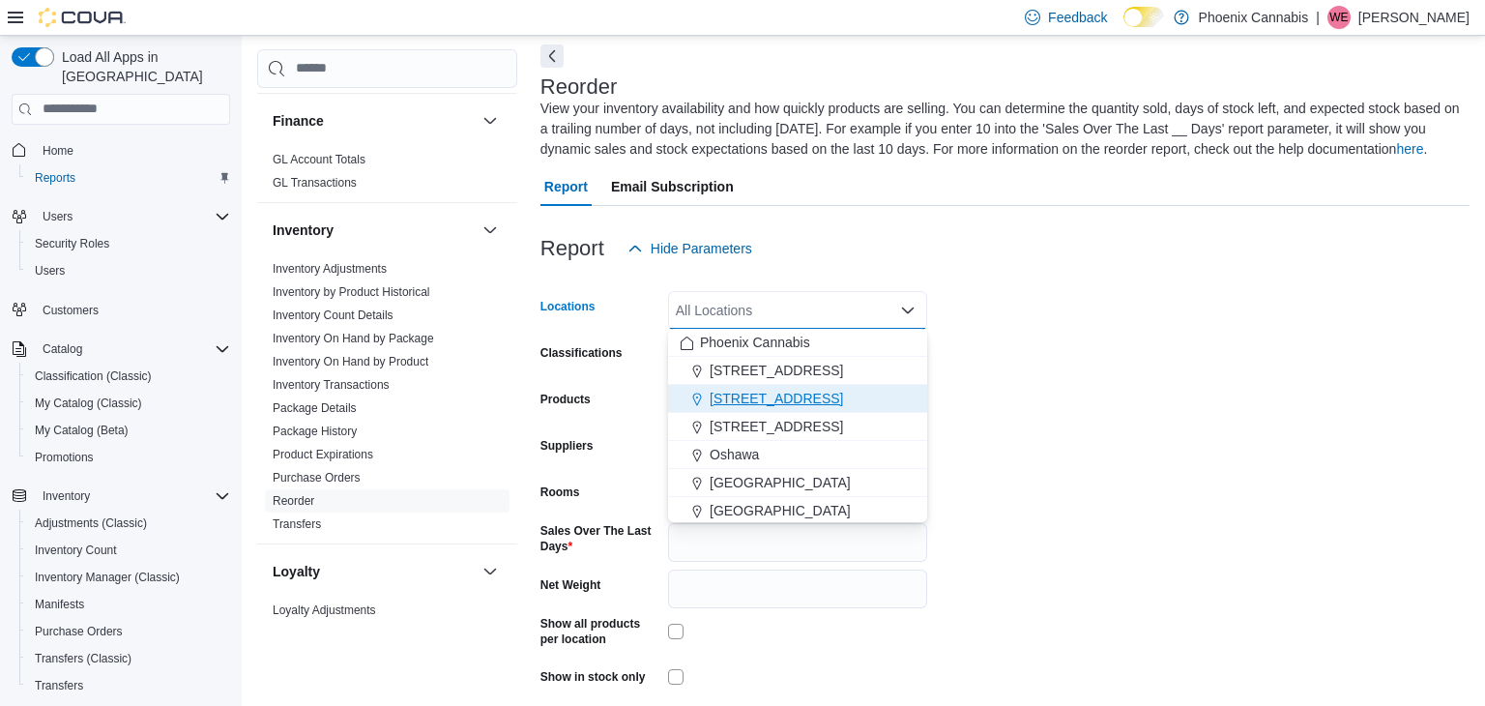
click at [722, 399] on span "[STREET_ADDRESS]" at bounding box center [776, 398] width 133 height 19
click at [1058, 381] on form "Locations [STREET_ADDRESS] Selected. [STREET_ADDRESS] Press Backspace to delete…" at bounding box center [1005, 507] width 929 height 478
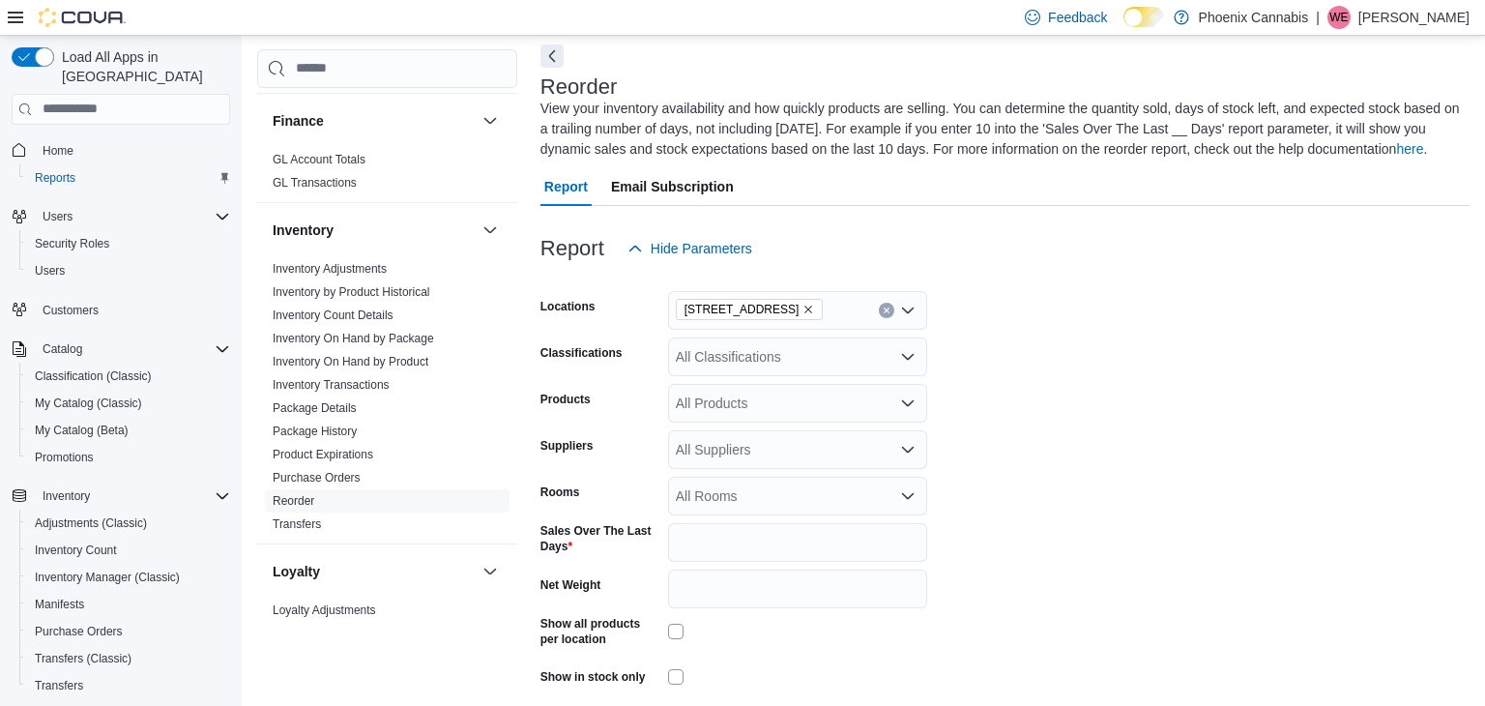
click at [806, 307] on icon "Remove 315 King St W from selection in this group" at bounding box center [810, 310] width 8 height 8
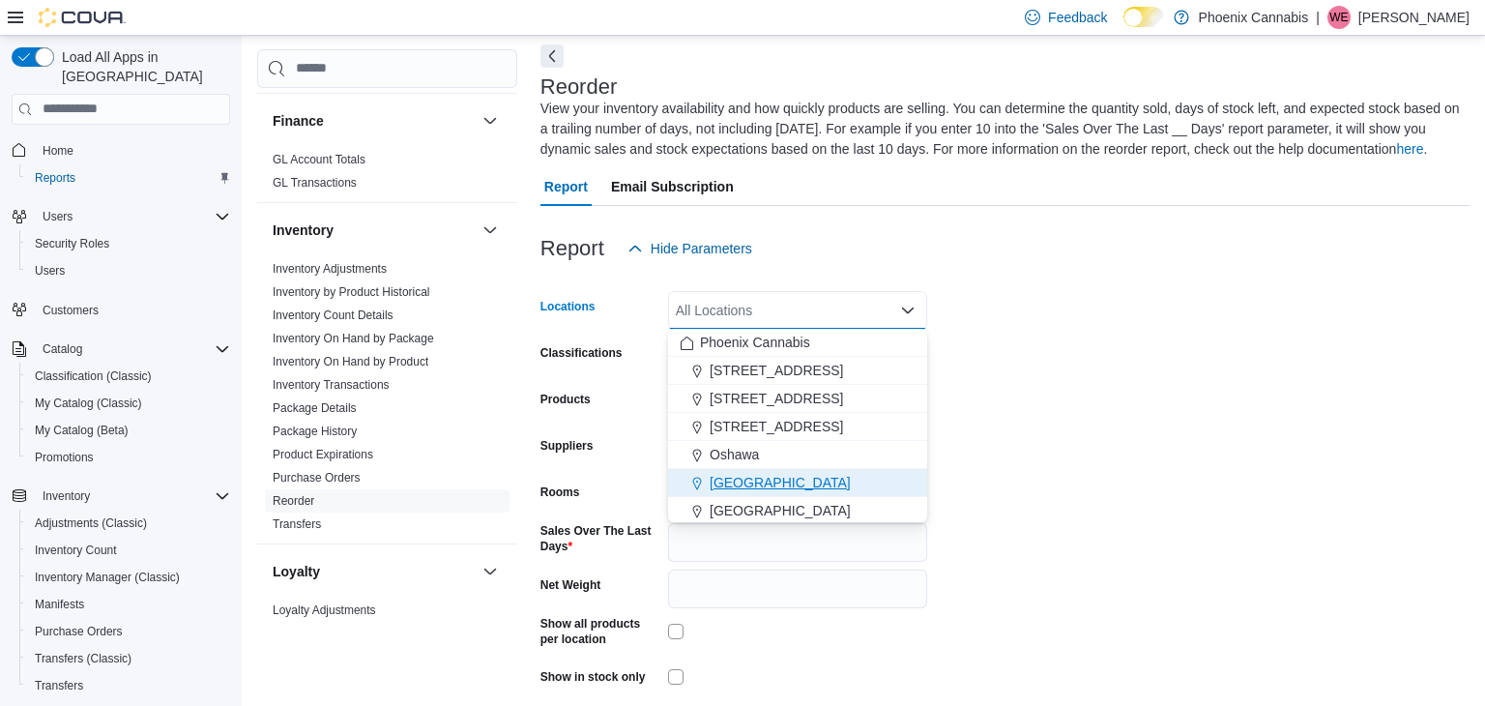
click at [736, 473] on span "[GEOGRAPHIC_DATA]" at bounding box center [780, 482] width 141 height 19
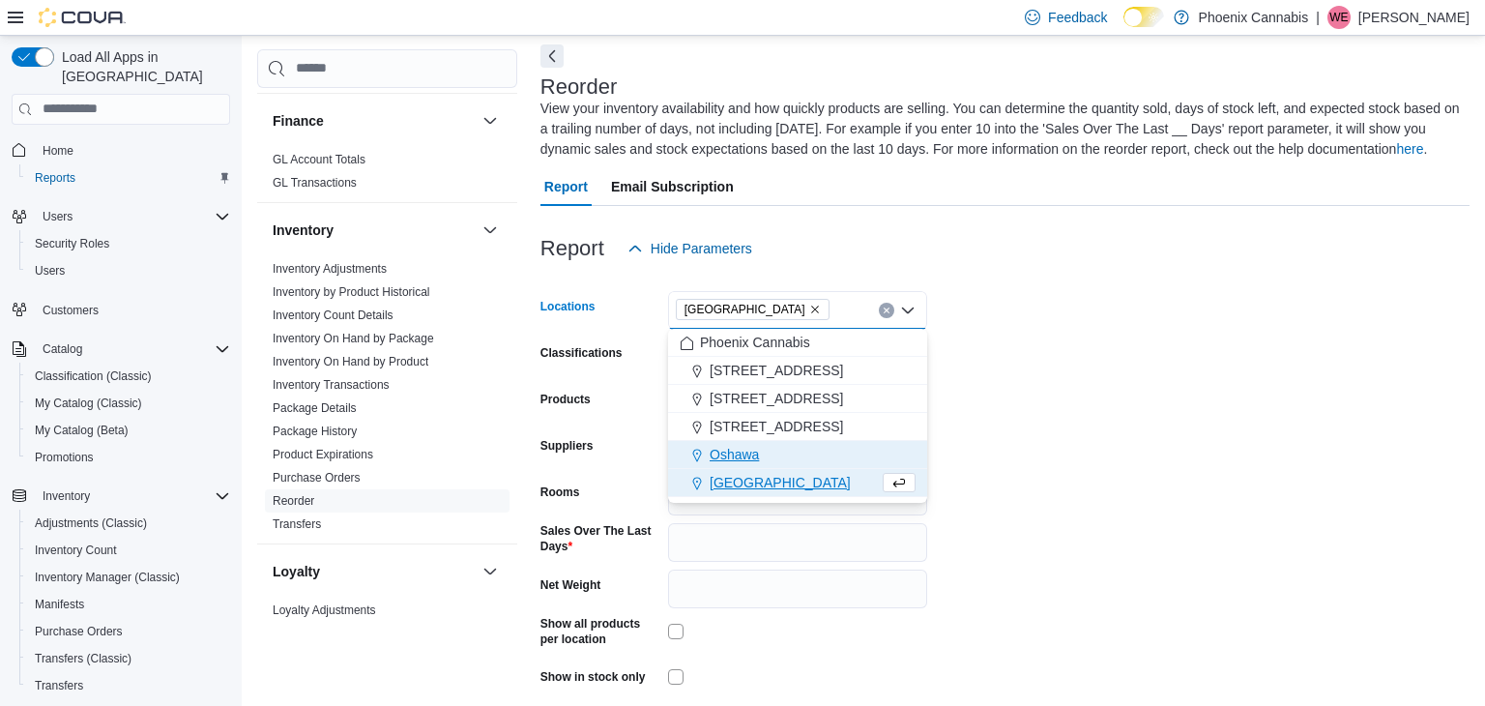
click at [907, 453] on div "Oshawa" at bounding box center [798, 454] width 236 height 19
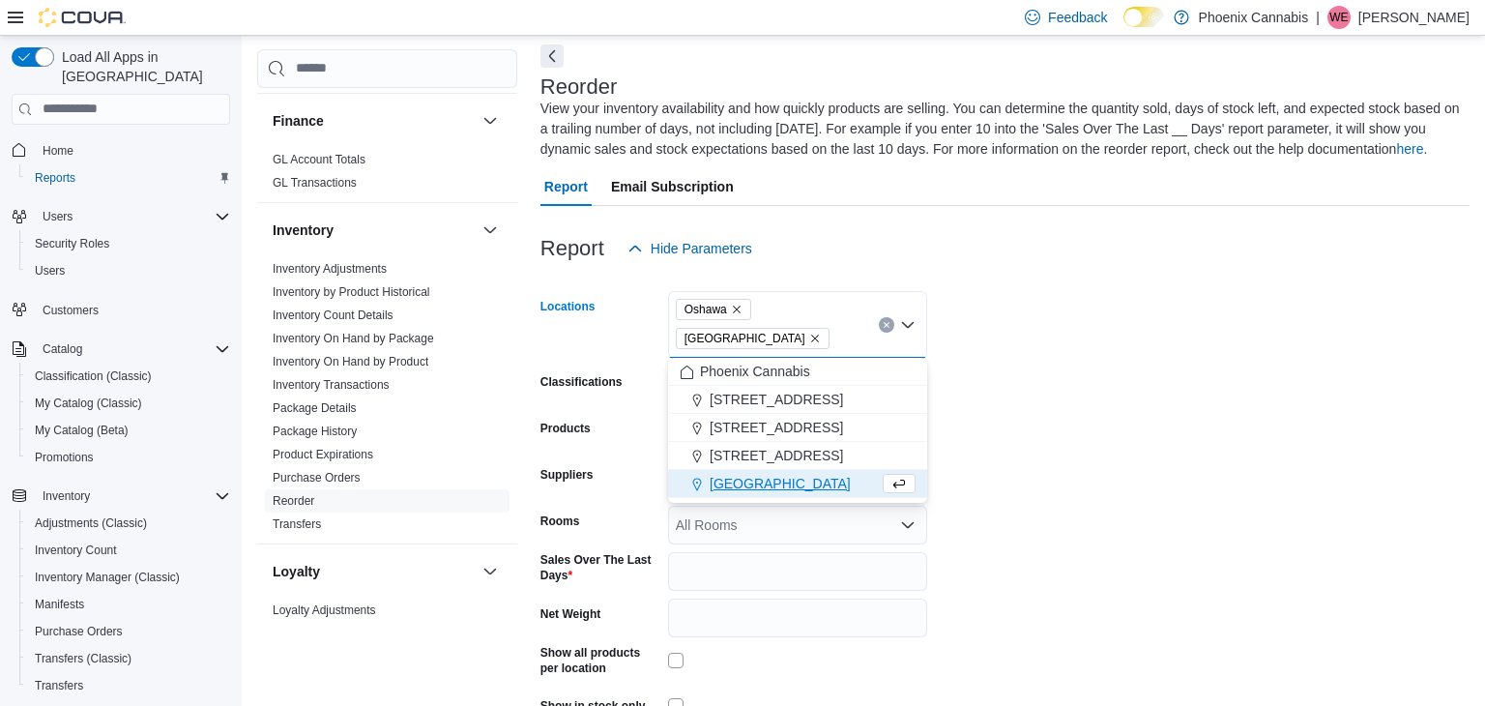
click at [740, 306] on icon "Remove Oshawa from selection in this group" at bounding box center [737, 310] width 8 height 8
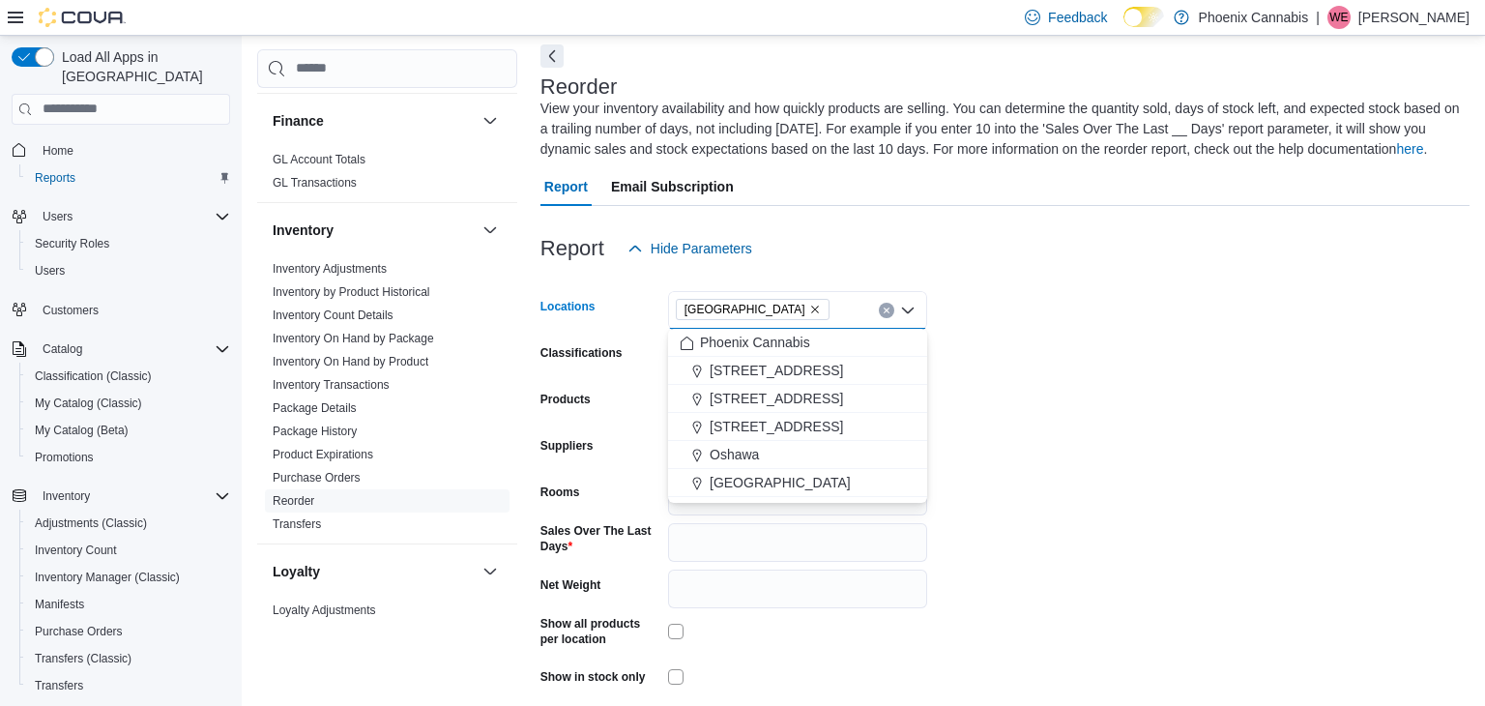
click at [1073, 355] on form "Locations [GEOGRAPHIC_DATA] Combo box. Selected. [GEOGRAPHIC_DATA]. Press Backs…" at bounding box center [1005, 507] width 929 height 478
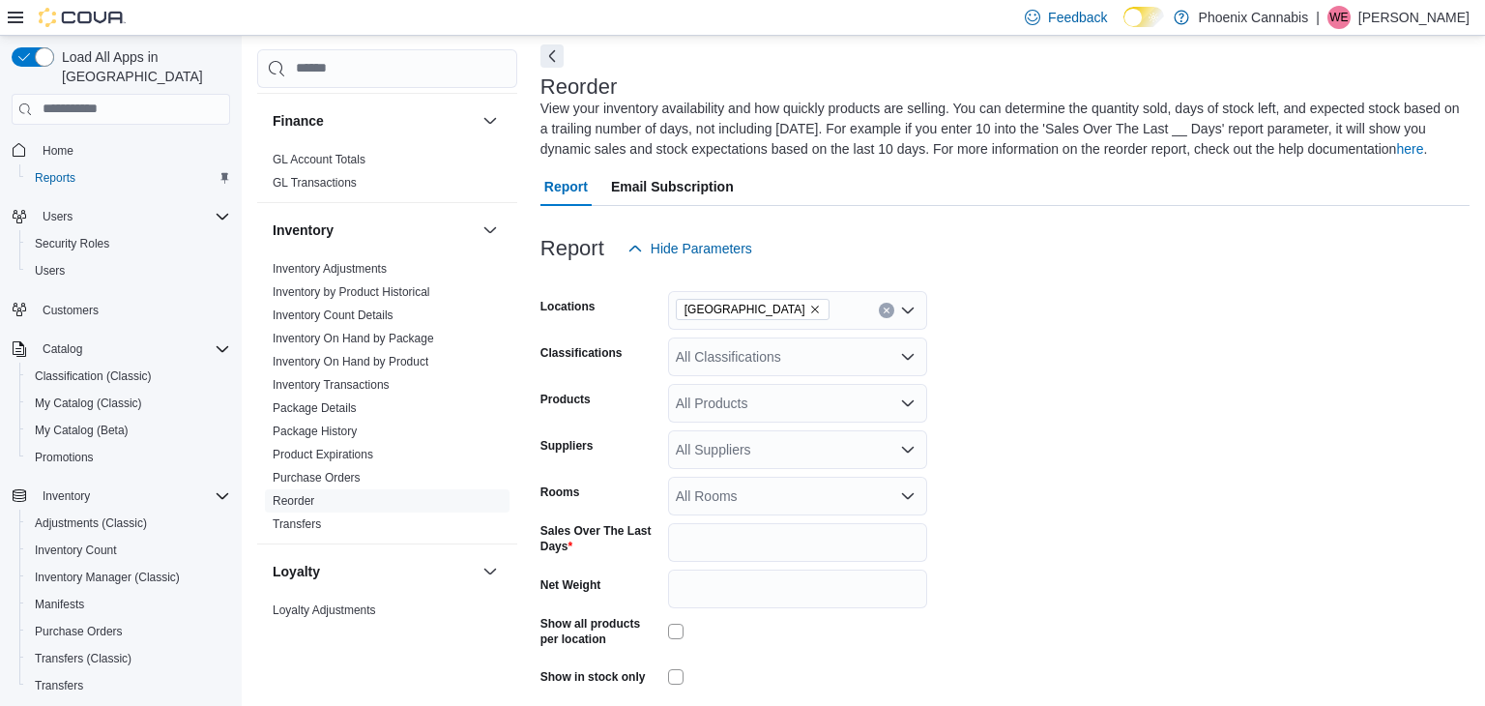
scroll to position [162, 0]
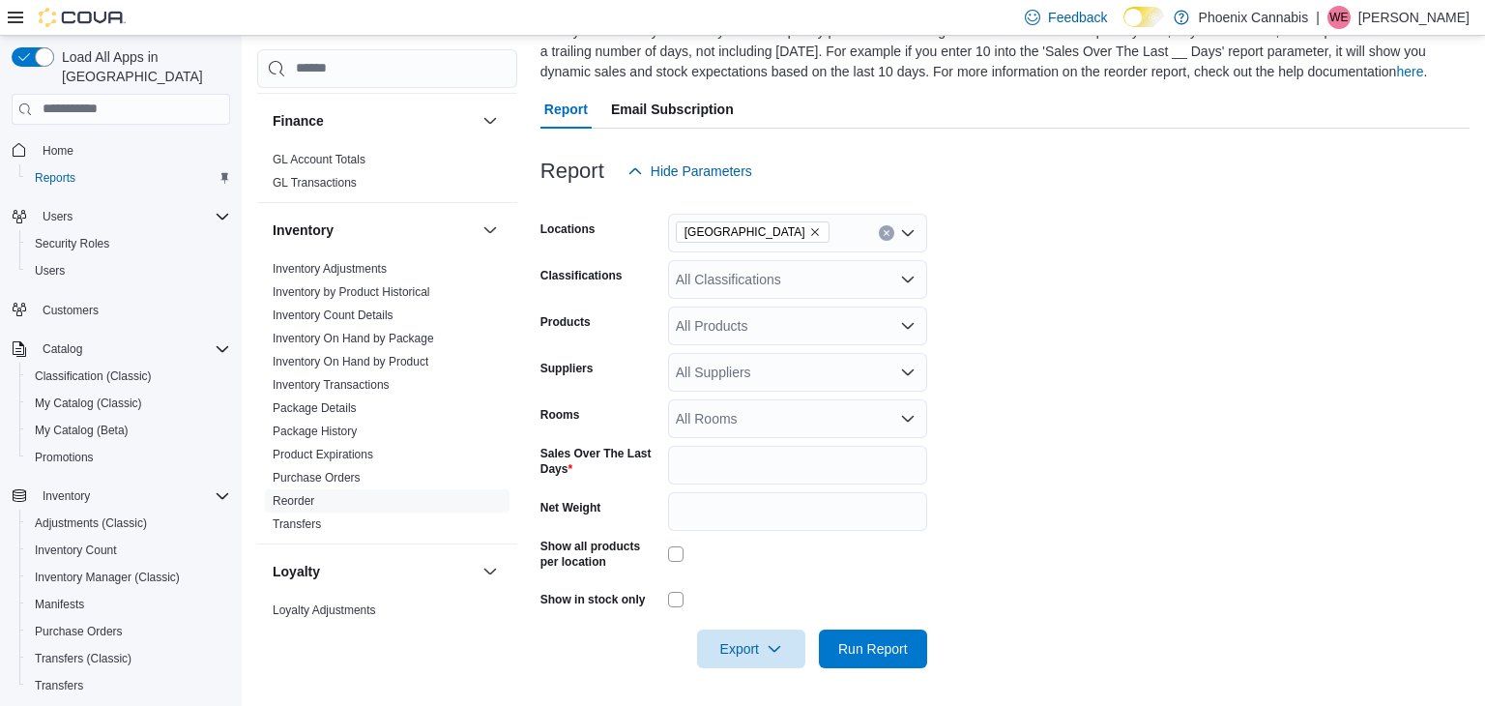
click at [827, 343] on div "All Products" at bounding box center [797, 326] width 259 height 39
click at [1040, 330] on form "Locations University Shops Plaza Classifications All Classifications Products A…" at bounding box center [1005, 430] width 929 height 478
click at [720, 646] on span "Export" at bounding box center [751, 648] width 85 height 39
click at [752, 532] on span "Export to Excel" at bounding box center [754, 528] width 87 height 15
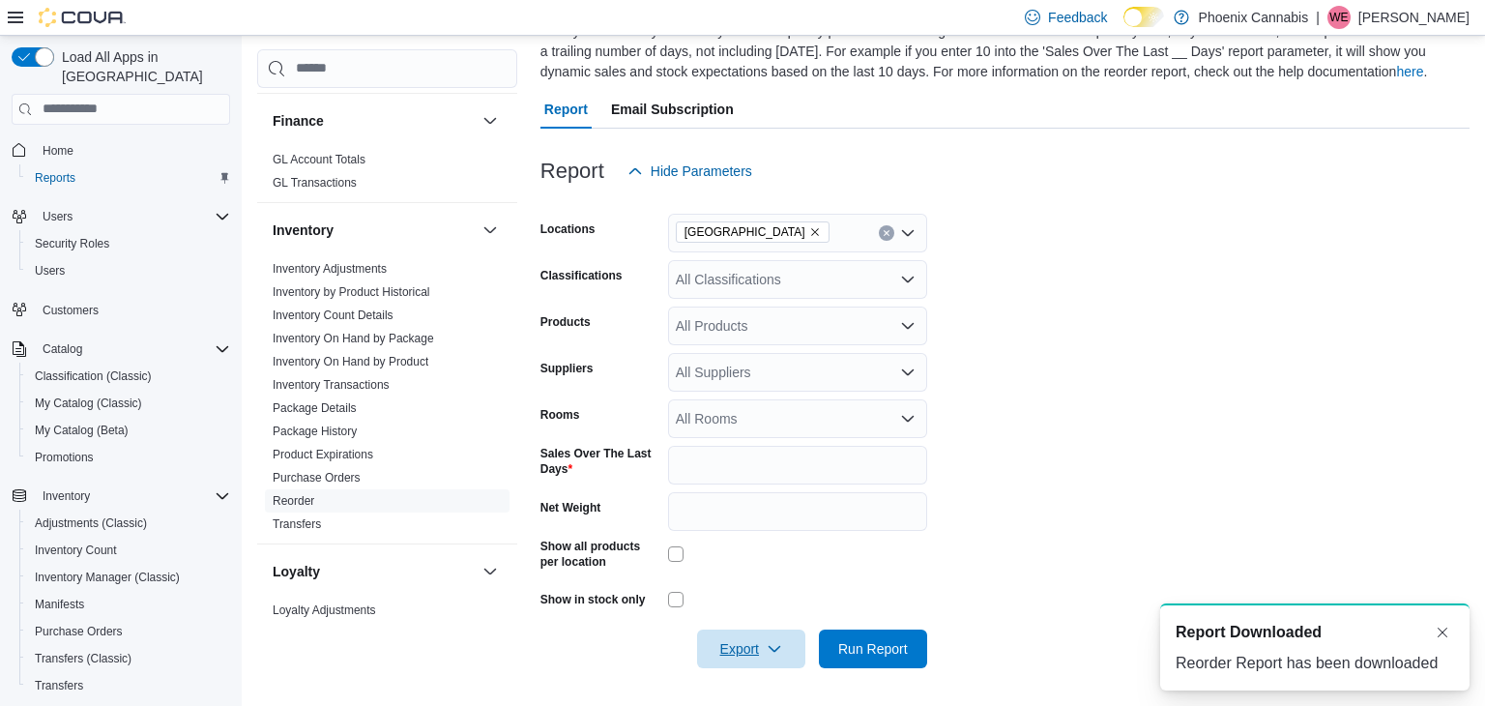
scroll to position [0, 0]
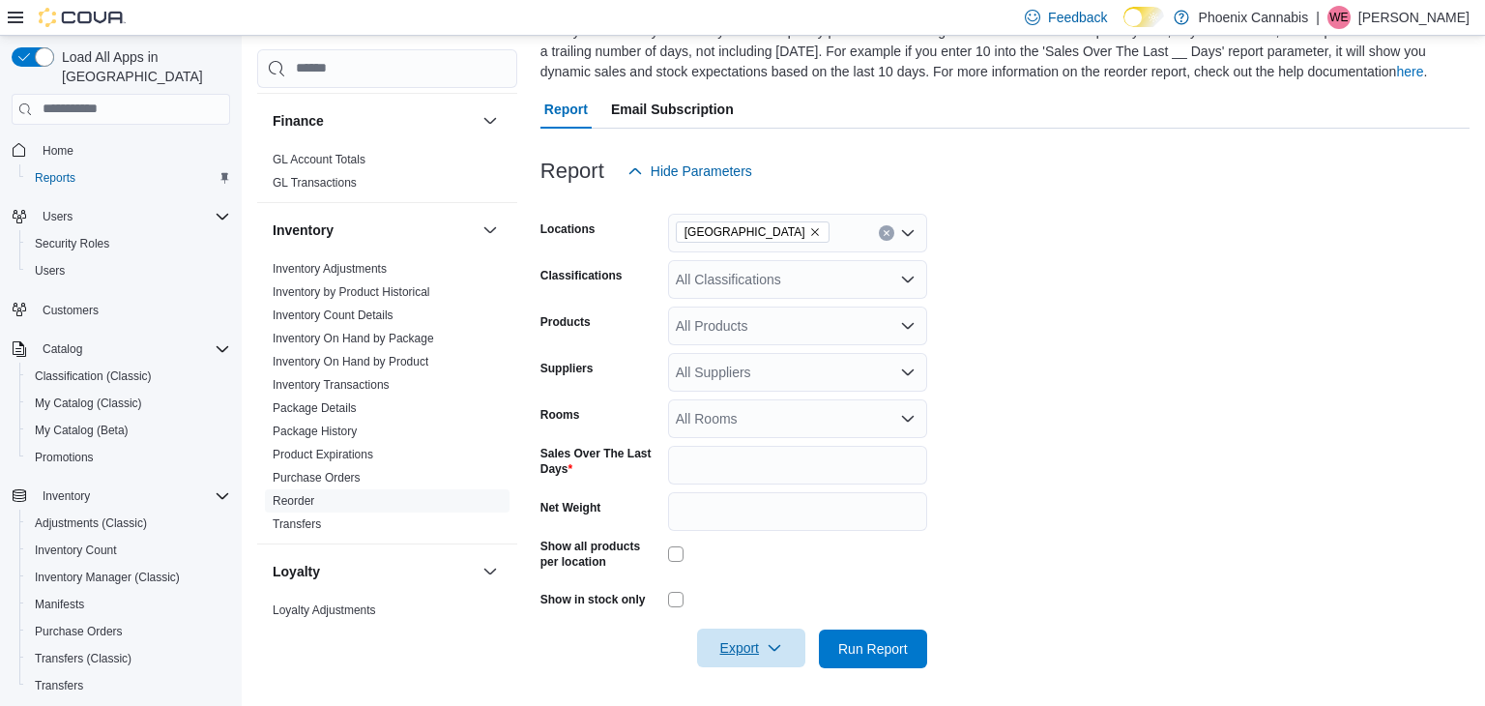
click at [748, 654] on span "Export" at bounding box center [751, 648] width 85 height 39
click at [750, 533] on span "Export to Excel" at bounding box center [754, 528] width 87 height 15
